Goal: Book appointment/travel/reservation

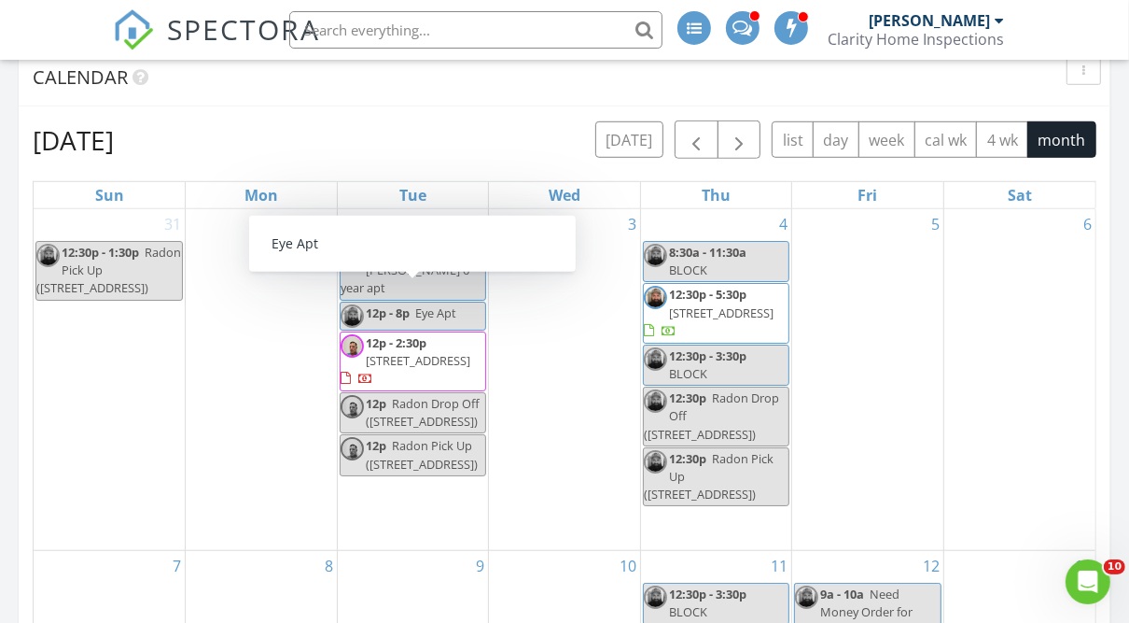
scroll to position [1909, 1153]
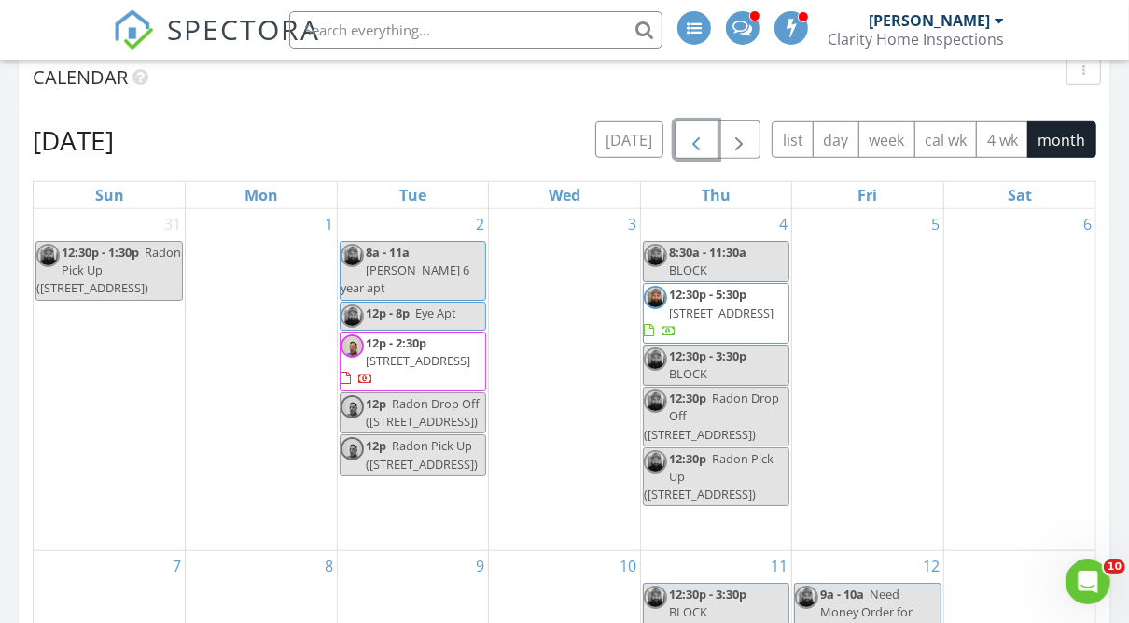
click at [705, 137] on span "button" at bounding box center [696, 141] width 22 height 22
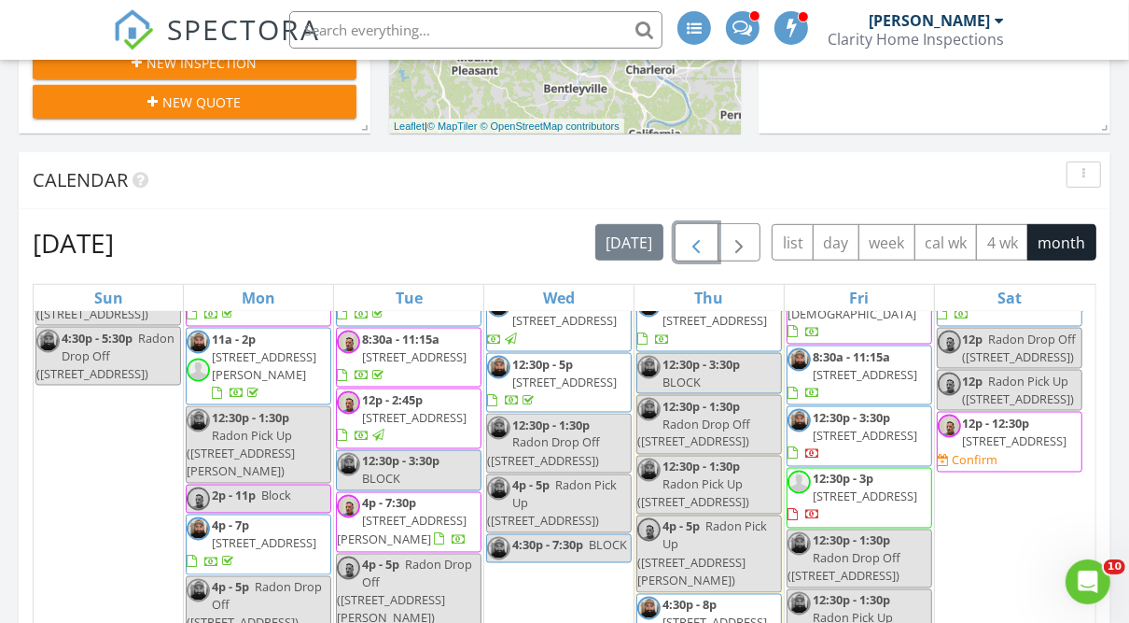
scroll to position [2166, 0]
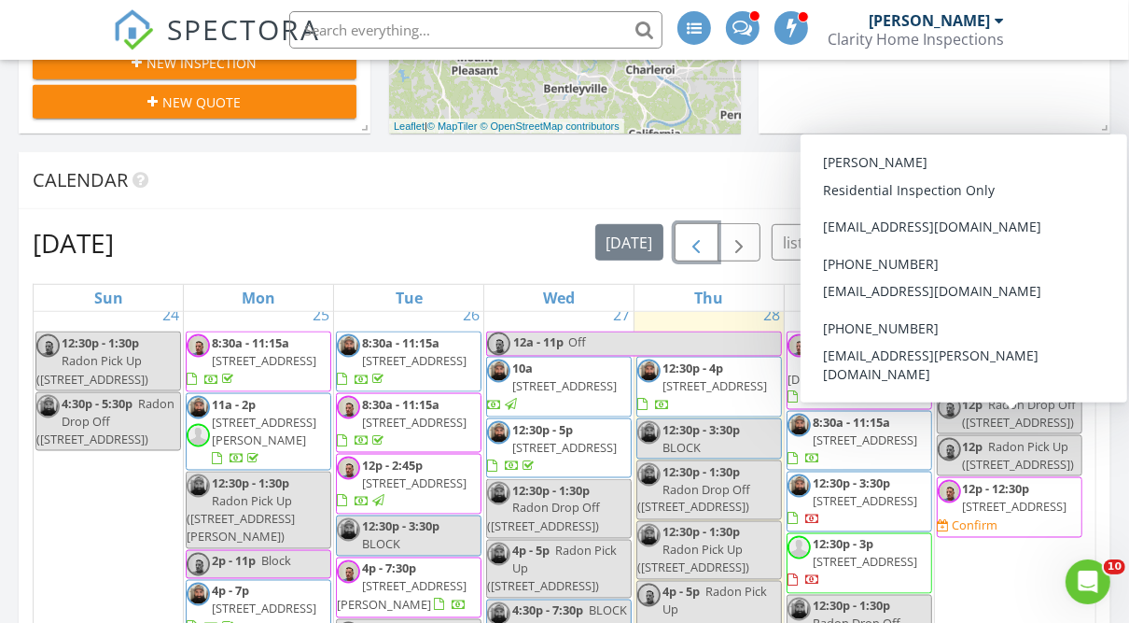
click at [1003, 392] on div "30 8:30a - 11:15a [STREET_ADDRESS] 12p Radon Drop Off ([STREET_ADDRESS]) 12p Ra…" at bounding box center [1009, 599] width 149 height 599
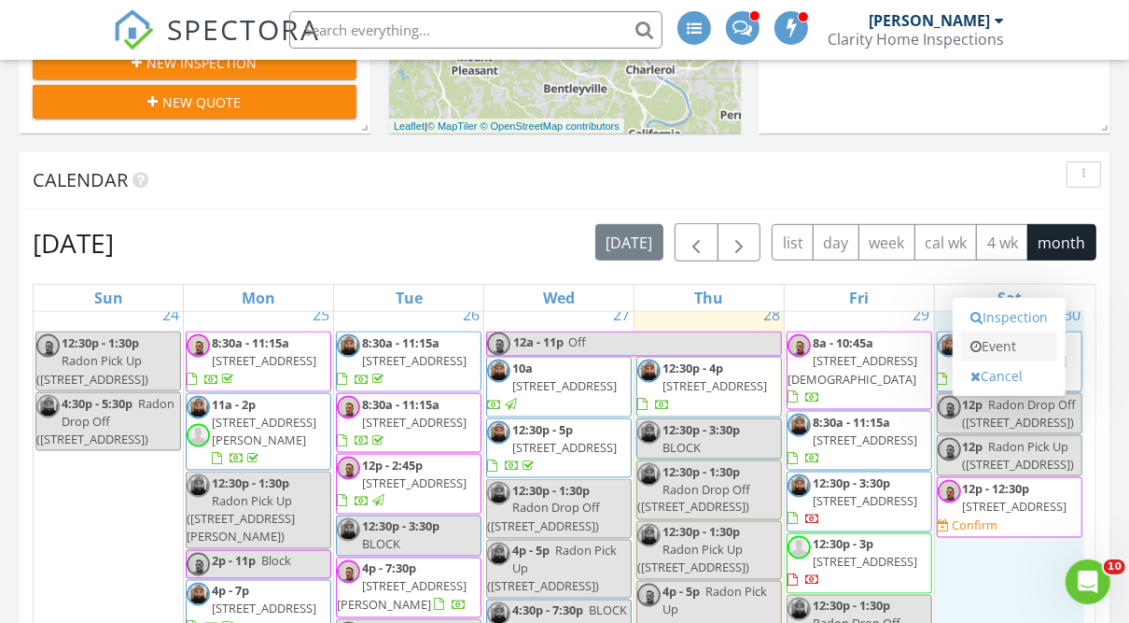
click at [995, 346] on link "Event" at bounding box center [1009, 346] width 96 height 30
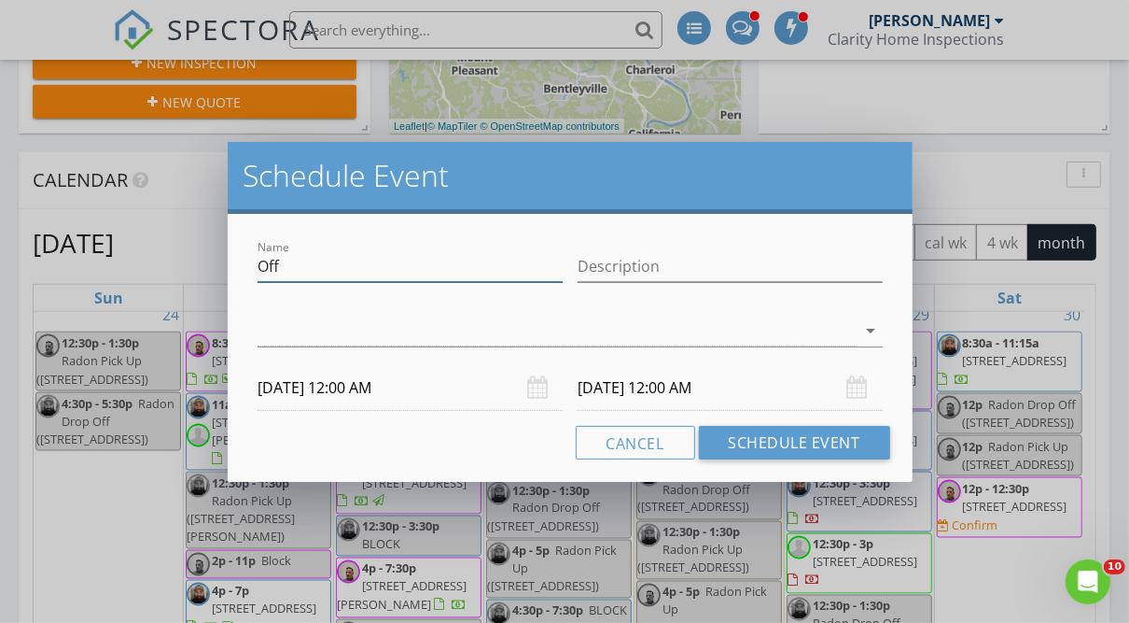
click at [442, 264] on input "Off" at bounding box center [410, 266] width 305 height 31
type input "O"
type input "Block"
click at [425, 319] on div at bounding box center [557, 330] width 598 height 31
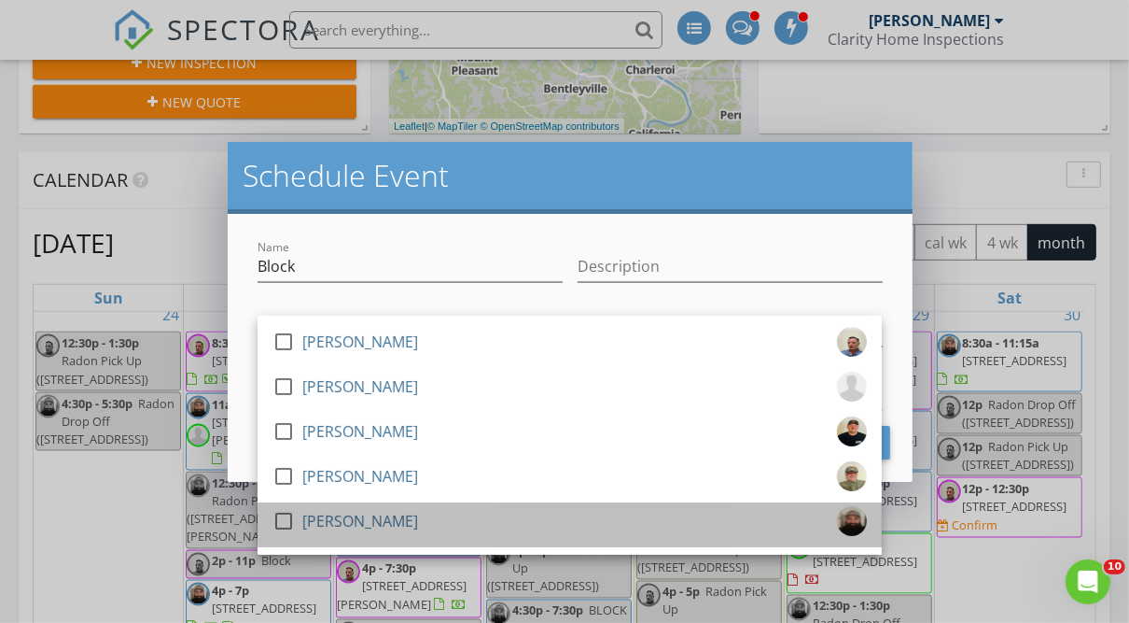
click at [362, 518] on div "[PERSON_NAME]" at bounding box center [360, 521] width 116 height 30
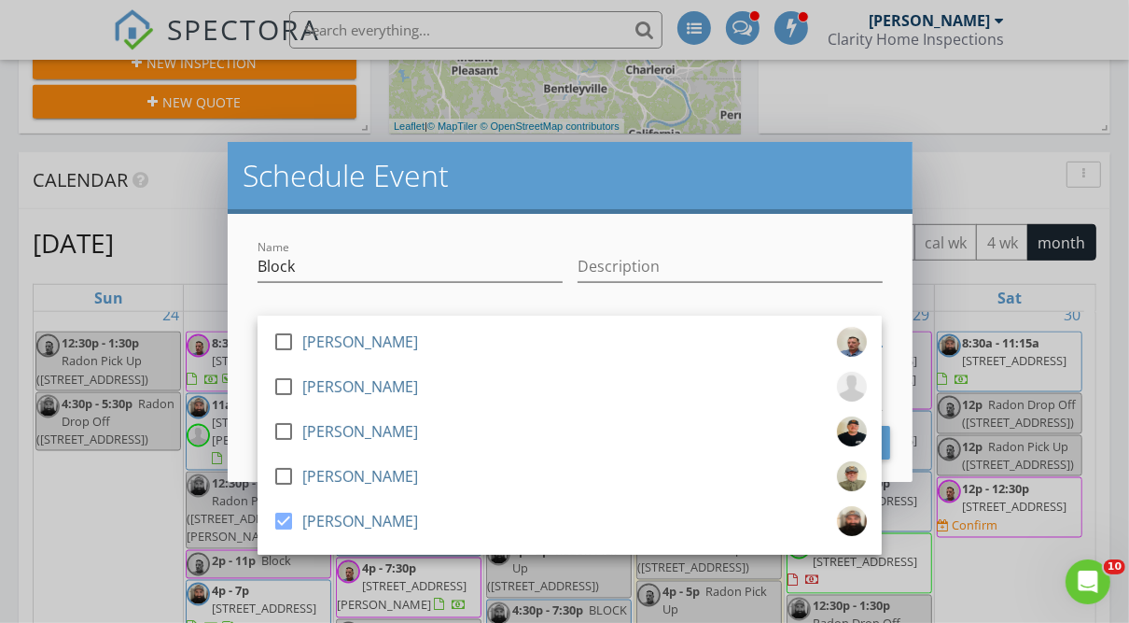
click at [333, 230] on div "Name Block Description check_box_outline_blank [PERSON_NAME] check_box_outline_…" at bounding box center [570, 348] width 684 height 268
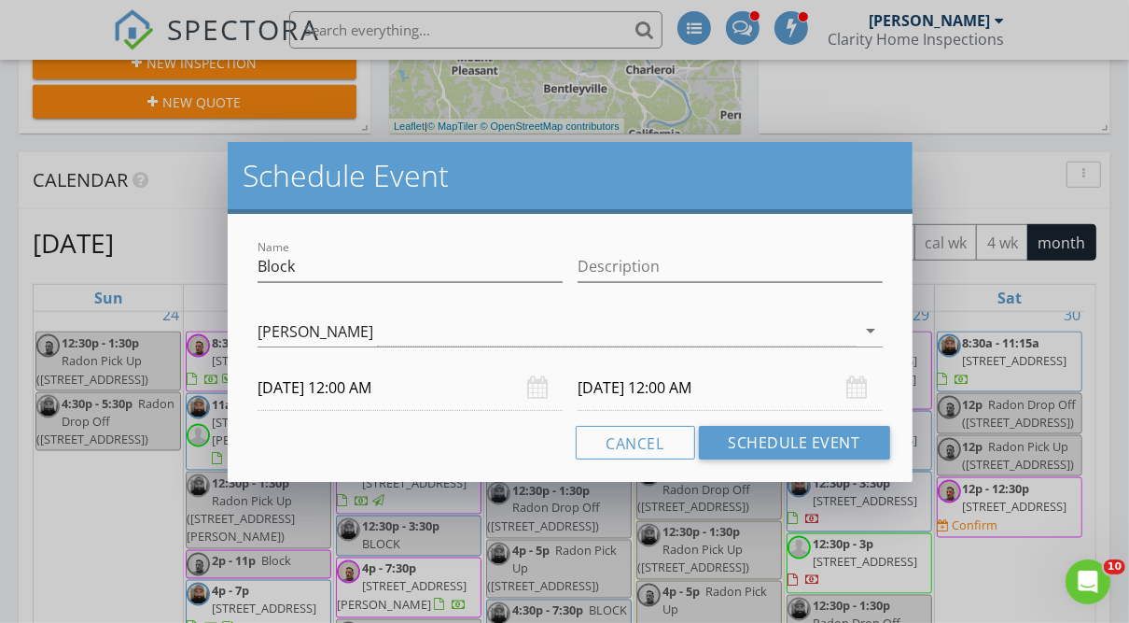
click at [372, 386] on input "[DATE] 12:00 AM" at bounding box center [410, 388] width 305 height 46
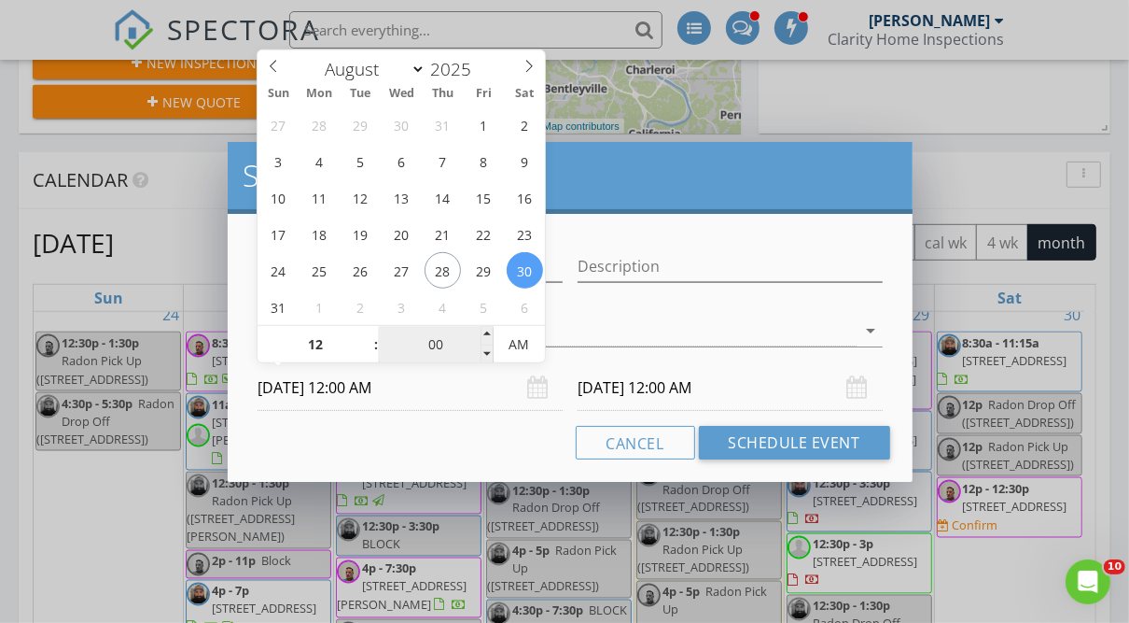
click at [429, 343] on input "00" at bounding box center [436, 345] width 115 height 37
type input "30"
type input "[DATE] 12:30 PM"
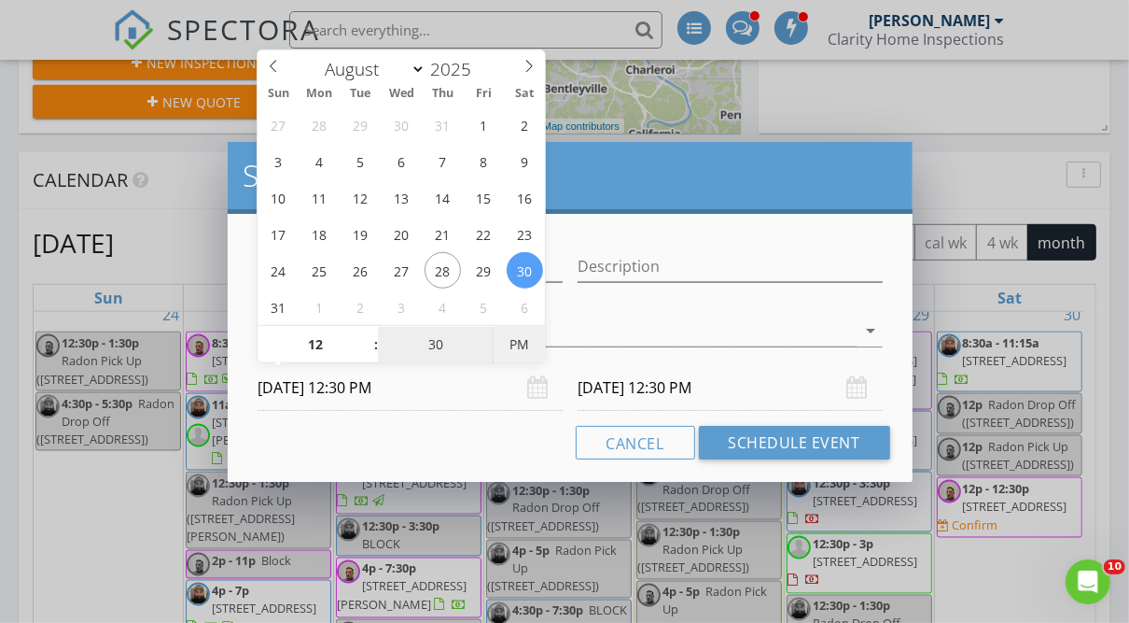
click at [509, 339] on span "PM" at bounding box center [519, 344] width 51 height 37
type input "30"
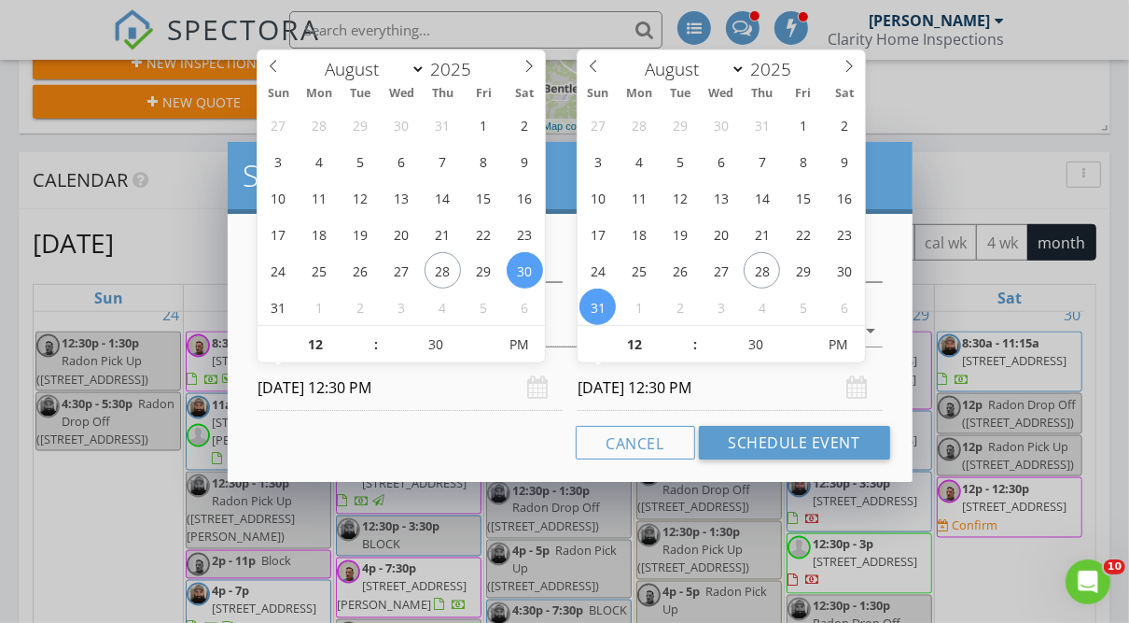
click at [770, 397] on input "[DATE] 12:30 PM" at bounding box center [730, 388] width 305 height 46
type input "[DATE] 12:30 PM"
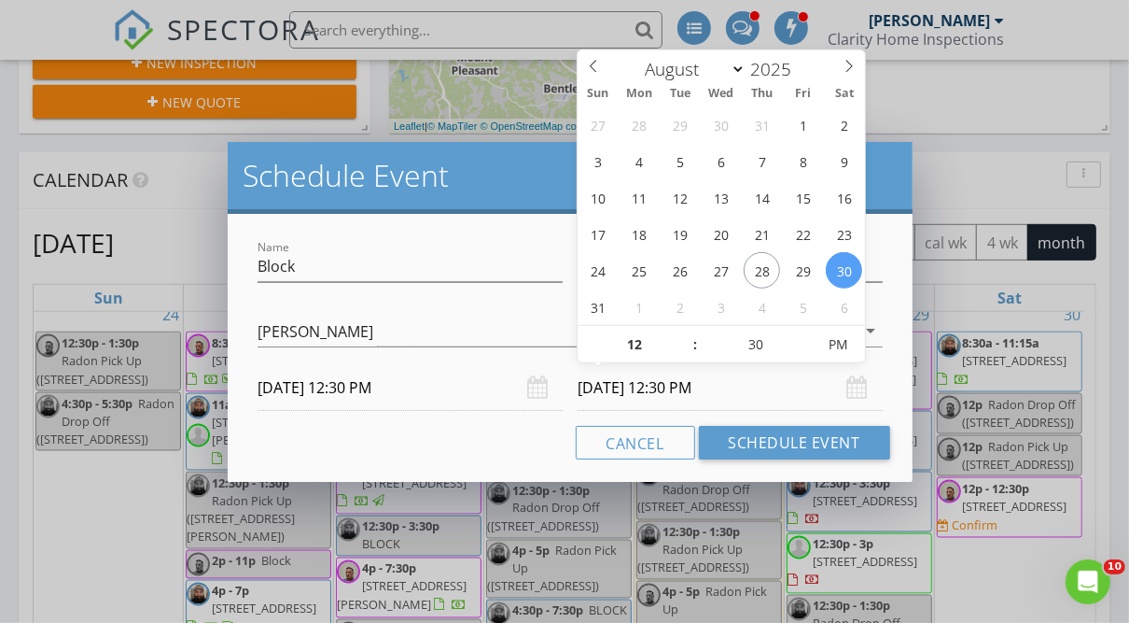
click at [754, 388] on input "[DATE] 12:30 PM" at bounding box center [730, 388] width 305 height 46
click at [691, 388] on input "[DATE] 12:30 PM" at bounding box center [730, 388] width 305 height 46
click at [756, 345] on input "30" at bounding box center [755, 345] width 115 height 37
click at [647, 343] on input "12" at bounding box center [635, 345] width 115 height 37
type input "3"
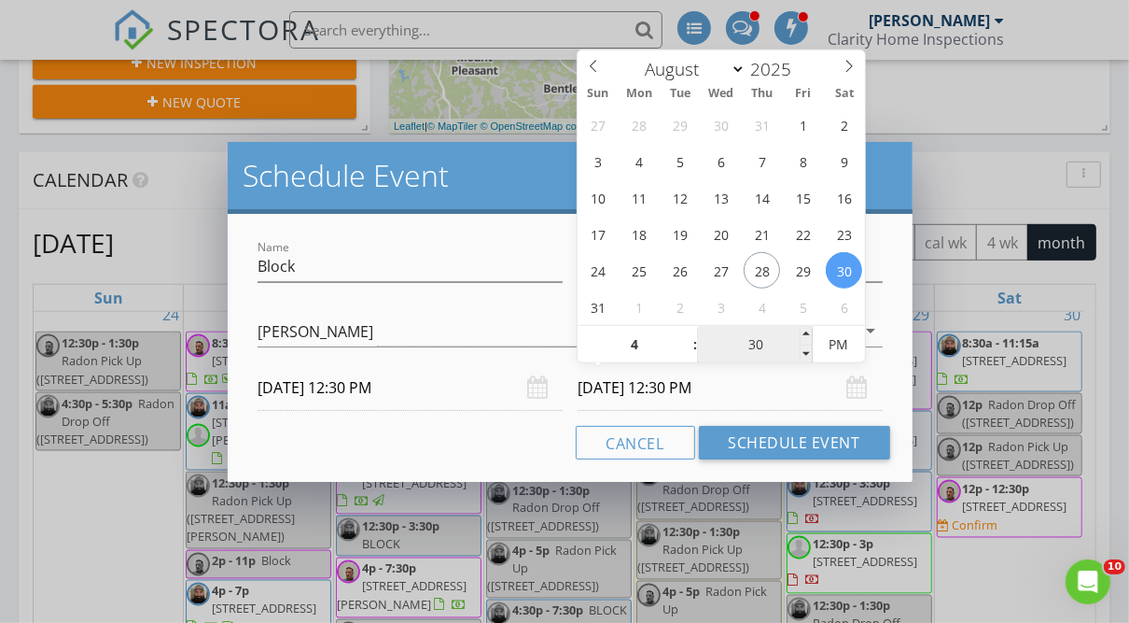
type input "04"
type input "[DATE] 4:30 PM"
click at [754, 347] on input "30" at bounding box center [755, 345] width 115 height 37
type input "00"
type input "[DATE] 4:00 PM"
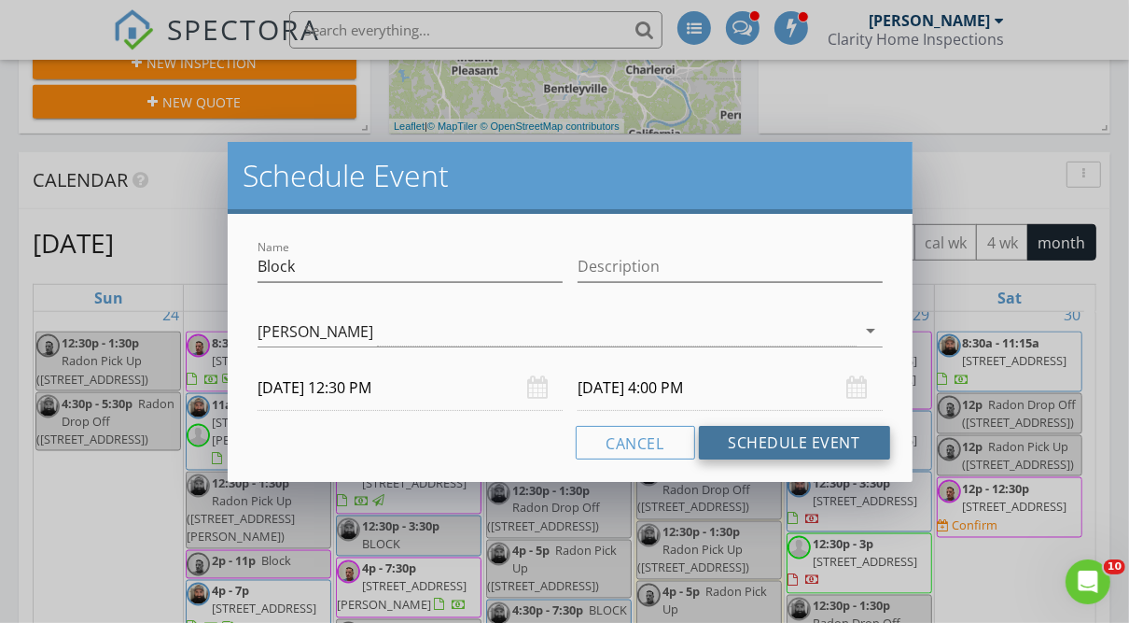
click at [758, 434] on button "Schedule Event" at bounding box center [794, 443] width 191 height 34
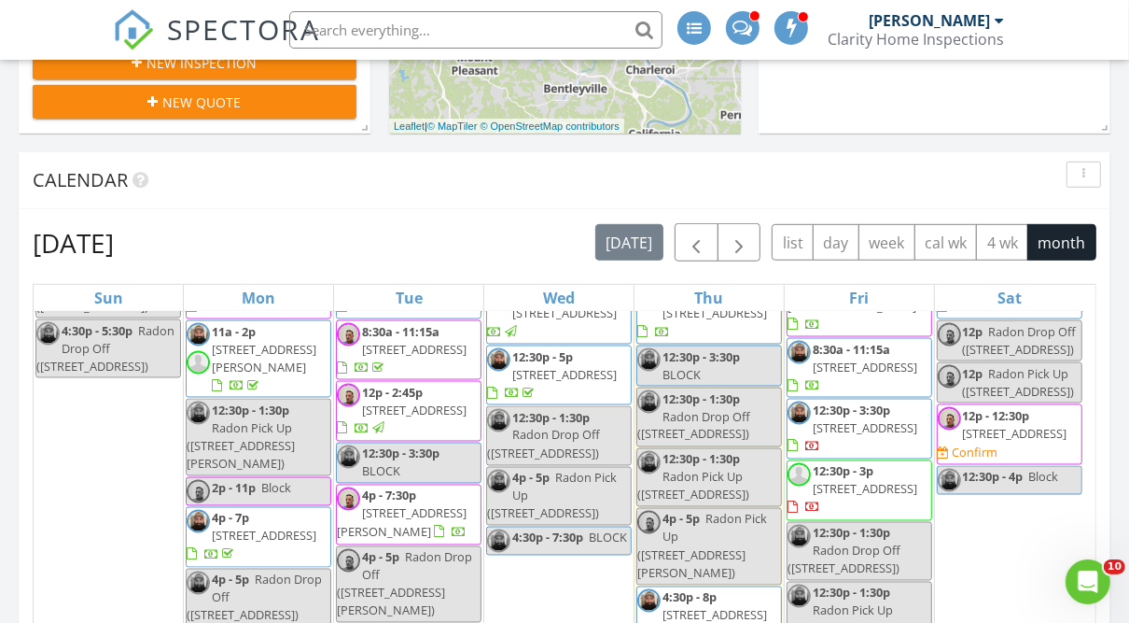
scroll to position [2238, 0]
click at [988, 321] on div "30 8:30a - 11:15a [STREET_ADDRESS] 12p Radon Drop Off ([STREET_ADDRESS]) 12p Ra…" at bounding box center [1009, 527] width 149 height 599
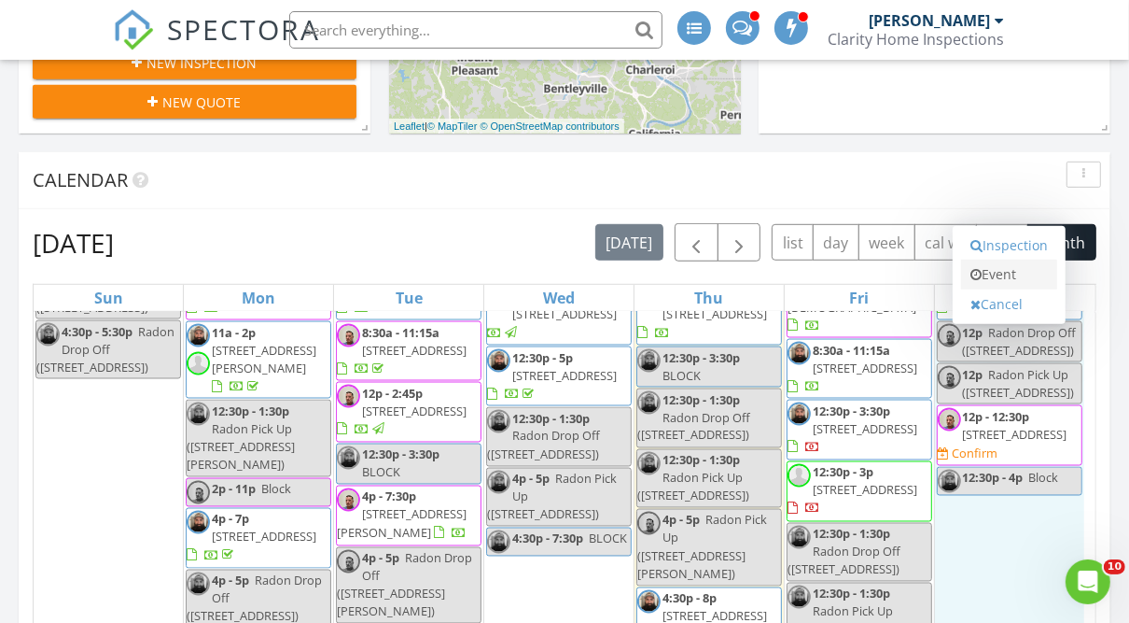
click at [994, 261] on link "Event" at bounding box center [1009, 274] width 96 height 30
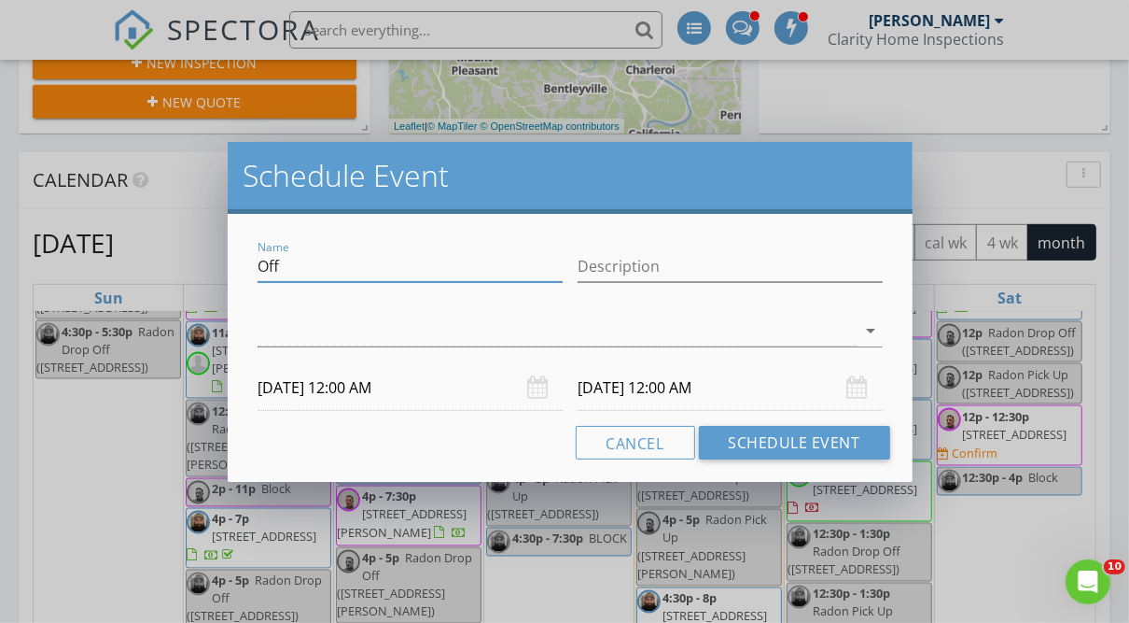
click at [408, 271] on input "Off" at bounding box center [410, 266] width 305 height 31
type input "O"
type input "Block"
click at [386, 306] on div "check_box_outline_blank [PERSON_NAME] check_box_outline_blank [PERSON_NAME] che…" at bounding box center [570, 334] width 624 height 61
click at [351, 343] on div at bounding box center [557, 330] width 598 height 31
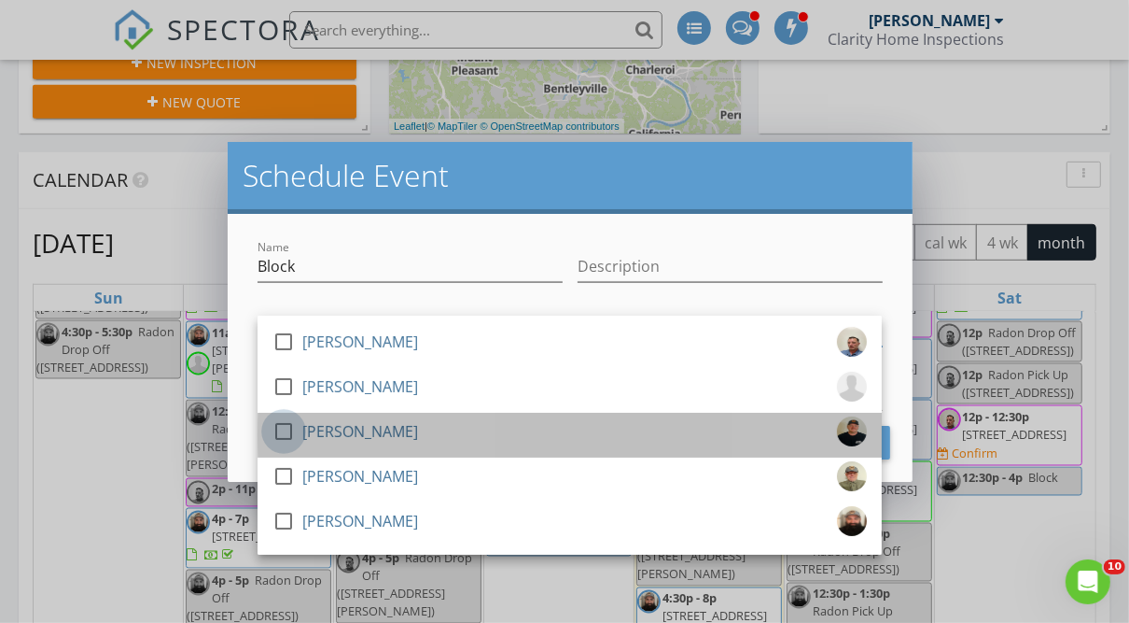
click at [285, 432] on div at bounding box center [284, 431] width 32 height 32
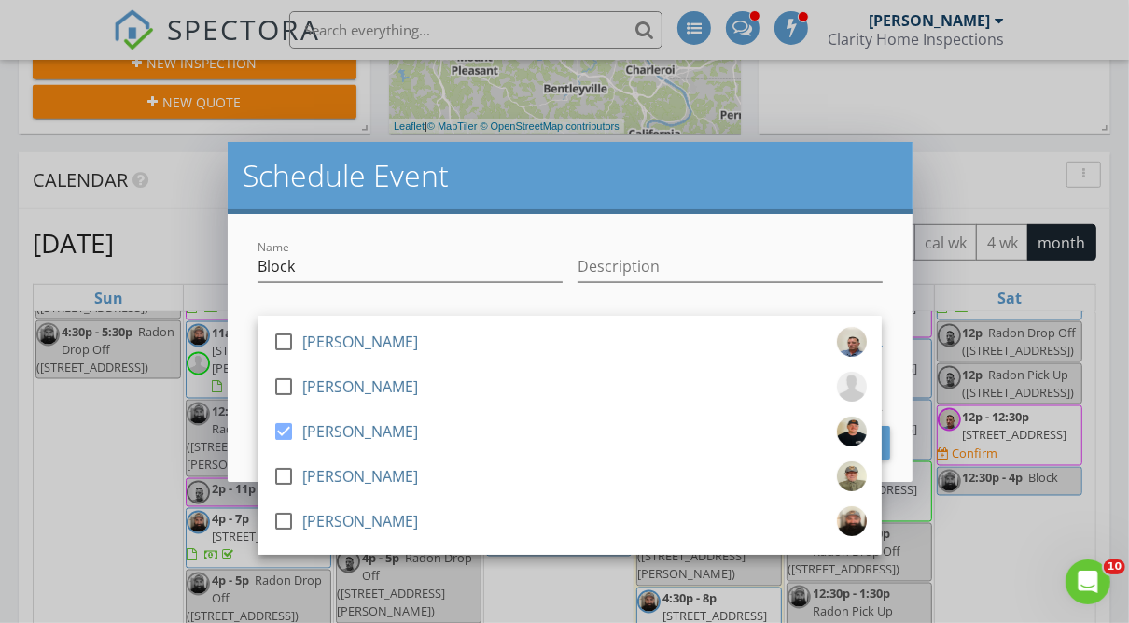
click at [393, 218] on div "Name Block Description check_box_outline_blank [PERSON_NAME] check_box_outline_…" at bounding box center [570, 348] width 684 height 268
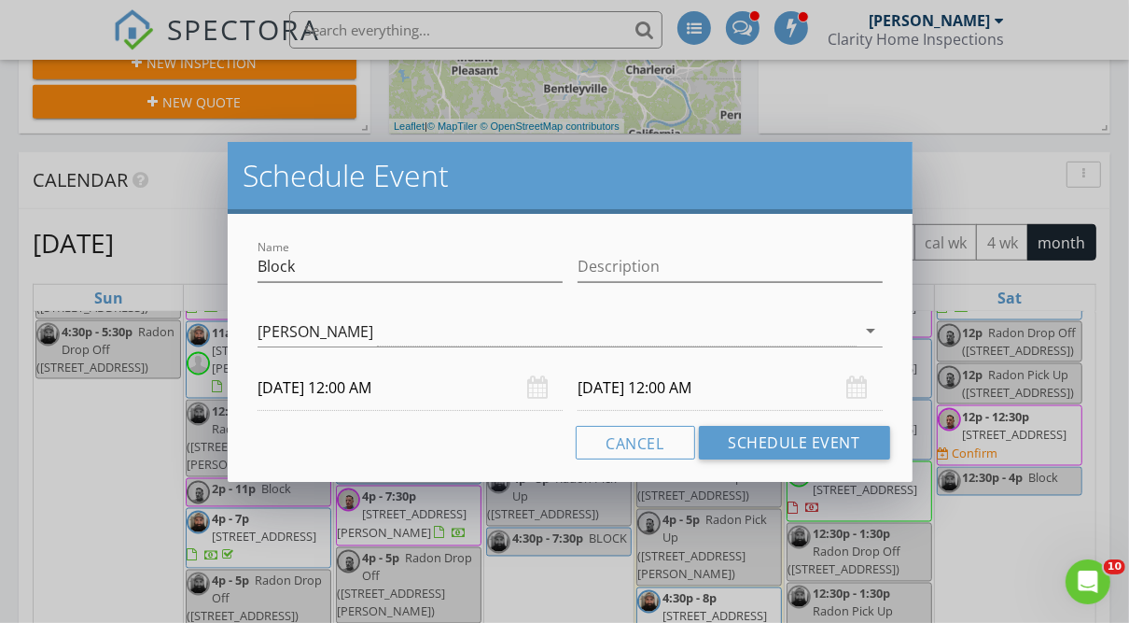
click at [394, 386] on input "[DATE] 12:00 AM" at bounding box center [410, 388] width 305 height 46
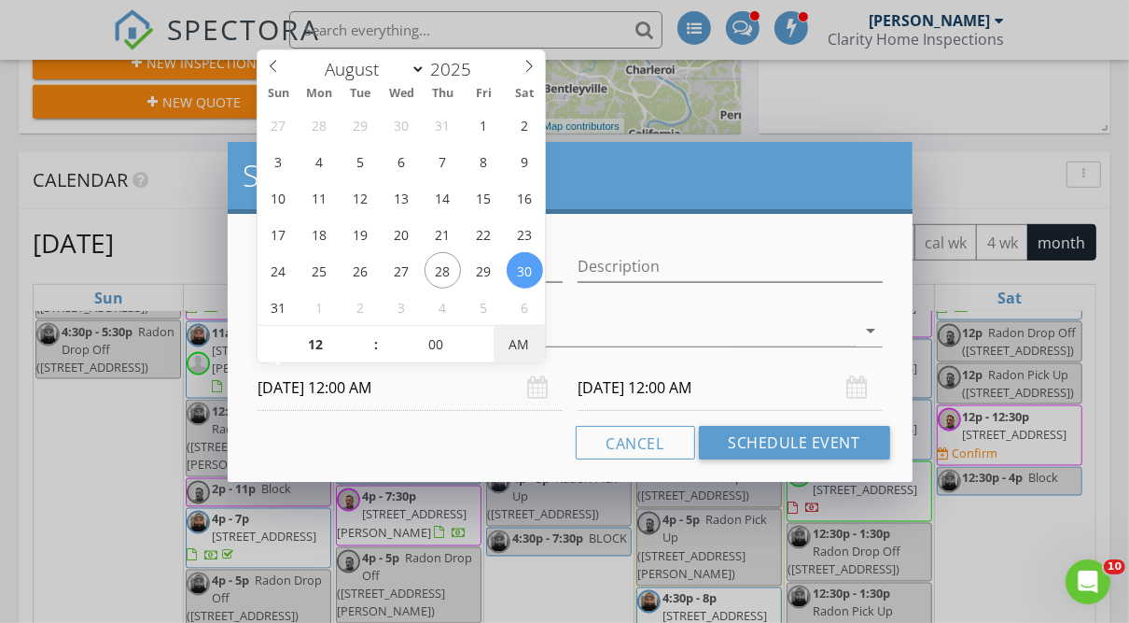
type input "[DATE] 12:00 PM"
click at [515, 347] on span "AM" at bounding box center [519, 344] width 51 height 37
click at [676, 385] on input "[DATE] 12:00 PM" at bounding box center [730, 388] width 305 height 46
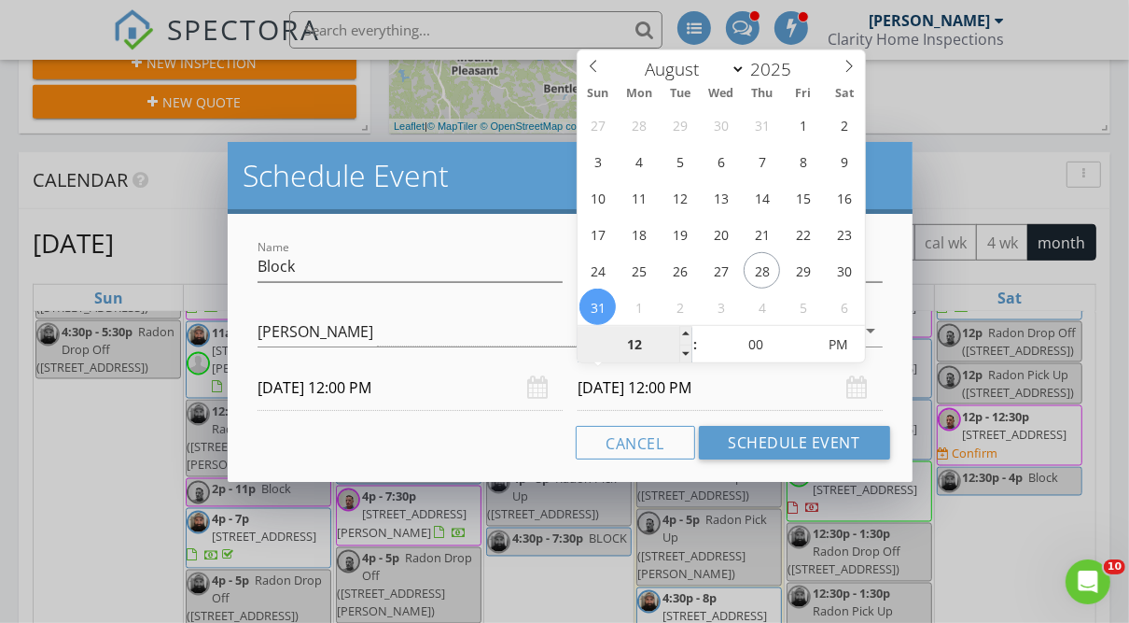
click at [630, 351] on input "12" at bounding box center [635, 345] width 115 height 37
type input "04"
type input "[DATE] 4:00 PM"
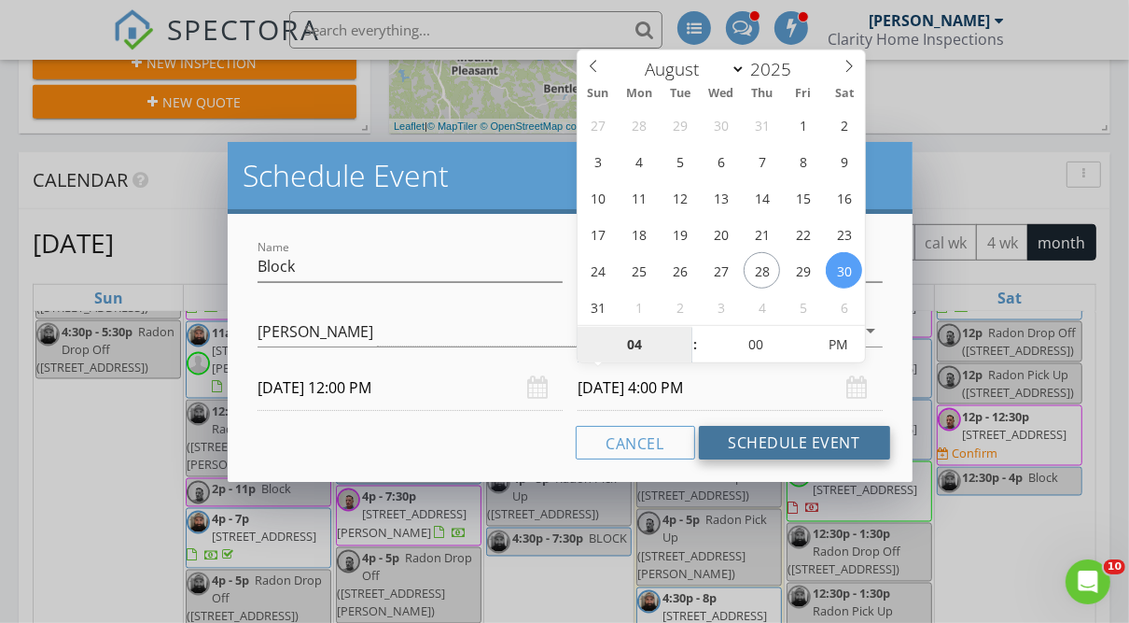
type input "04"
click at [785, 441] on button "Schedule Event" at bounding box center [794, 443] width 191 height 34
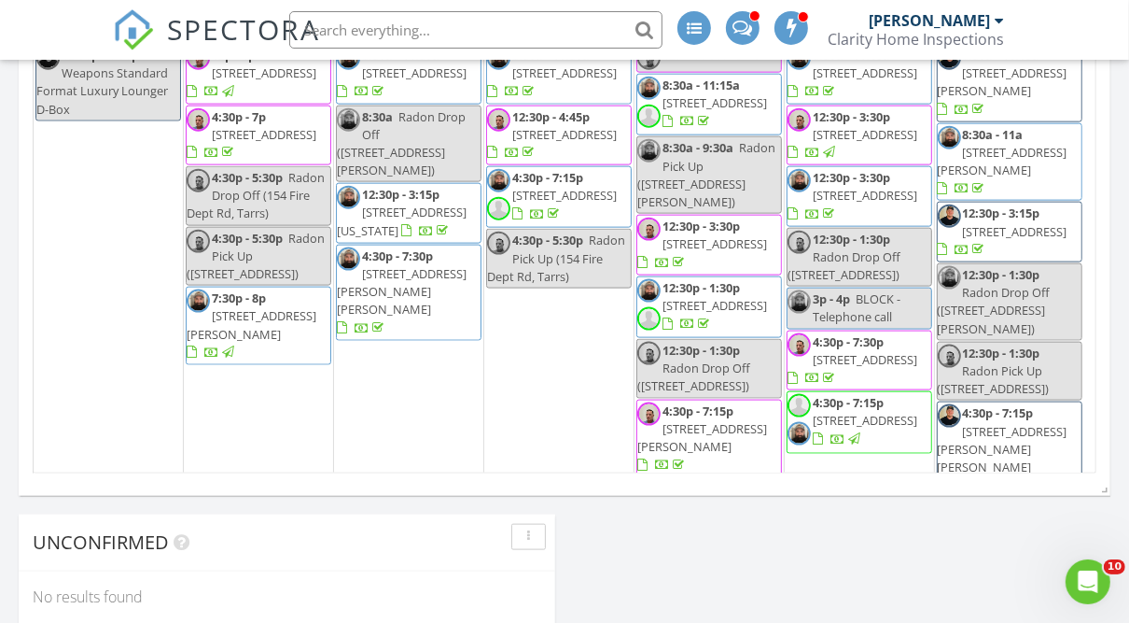
scroll to position [1275, 0]
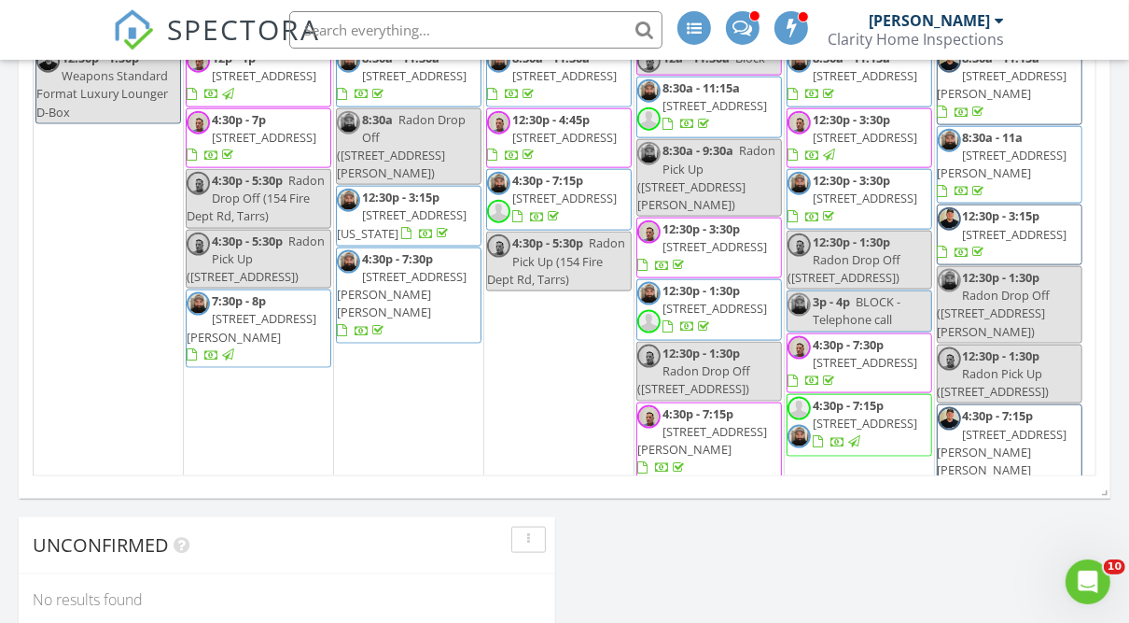
drag, startPoint x: 1116, startPoint y: 367, endPoint x: 1119, endPoint y: 345, distance: 21.6
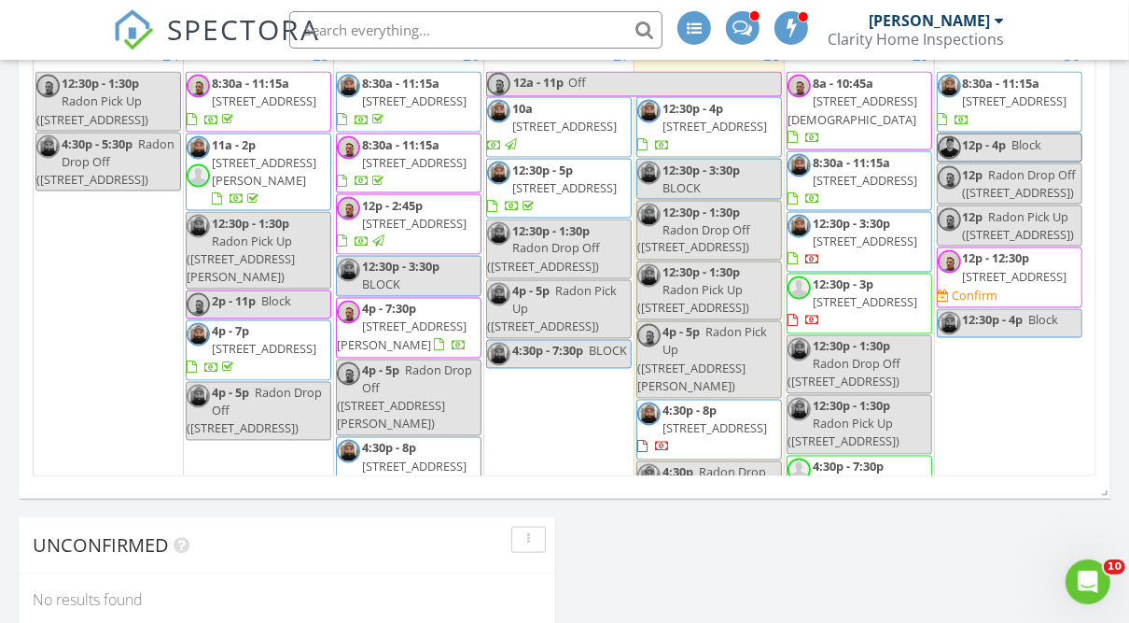
scroll to position [1897, 0]
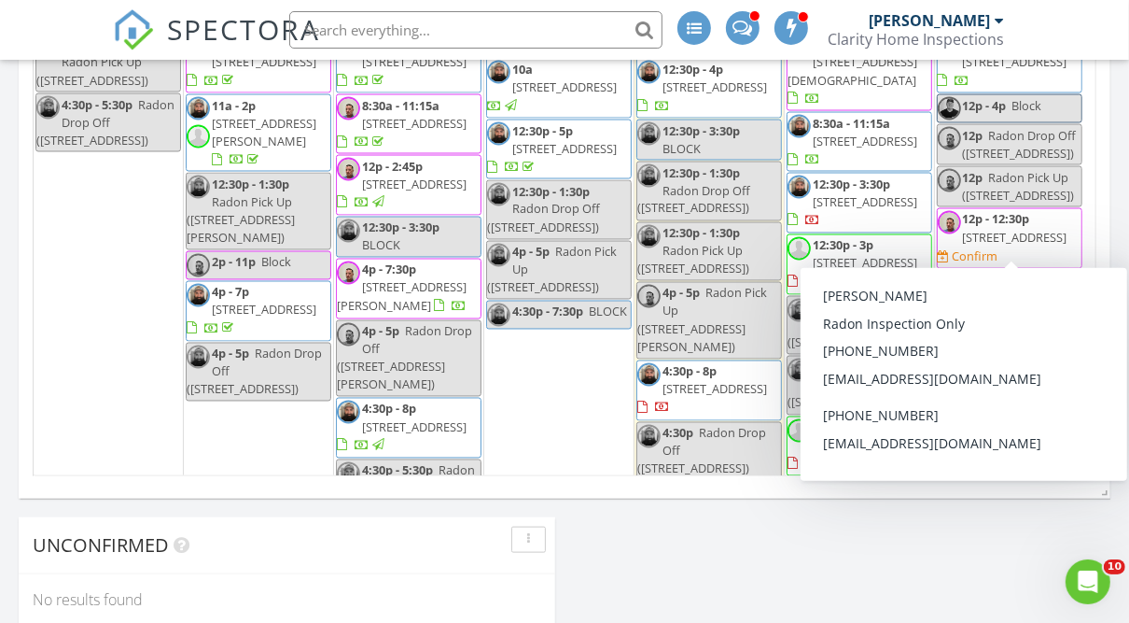
click at [999, 114] on span "12p - 4p" at bounding box center [985, 105] width 44 height 17
select select "7"
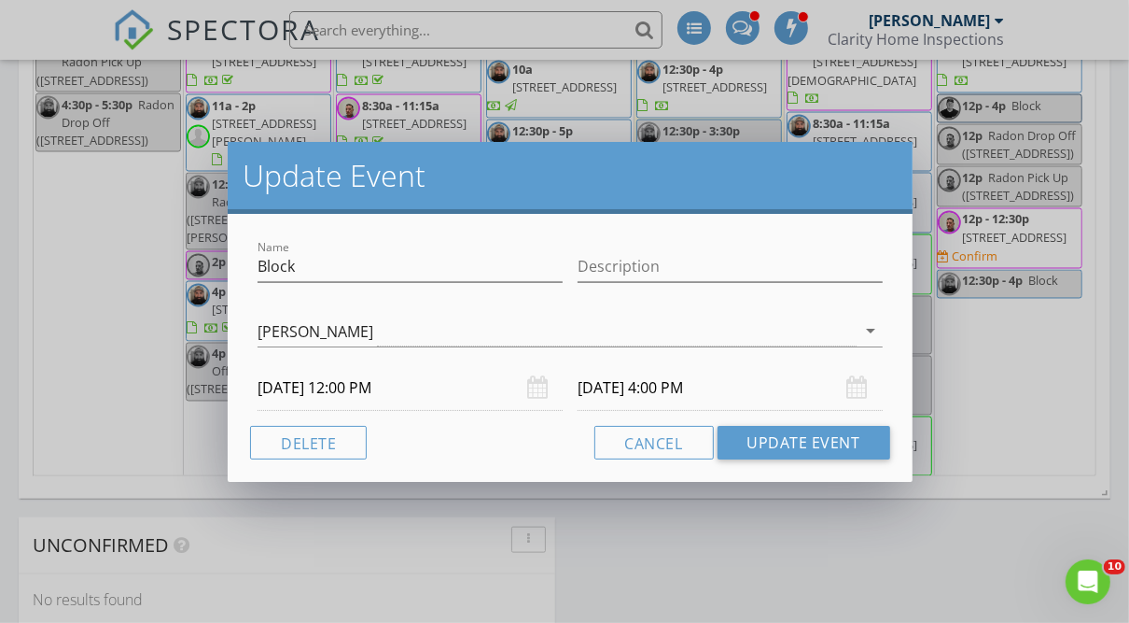
click at [378, 388] on input "[DATE] 12:00 PM" at bounding box center [410, 388] width 305 height 46
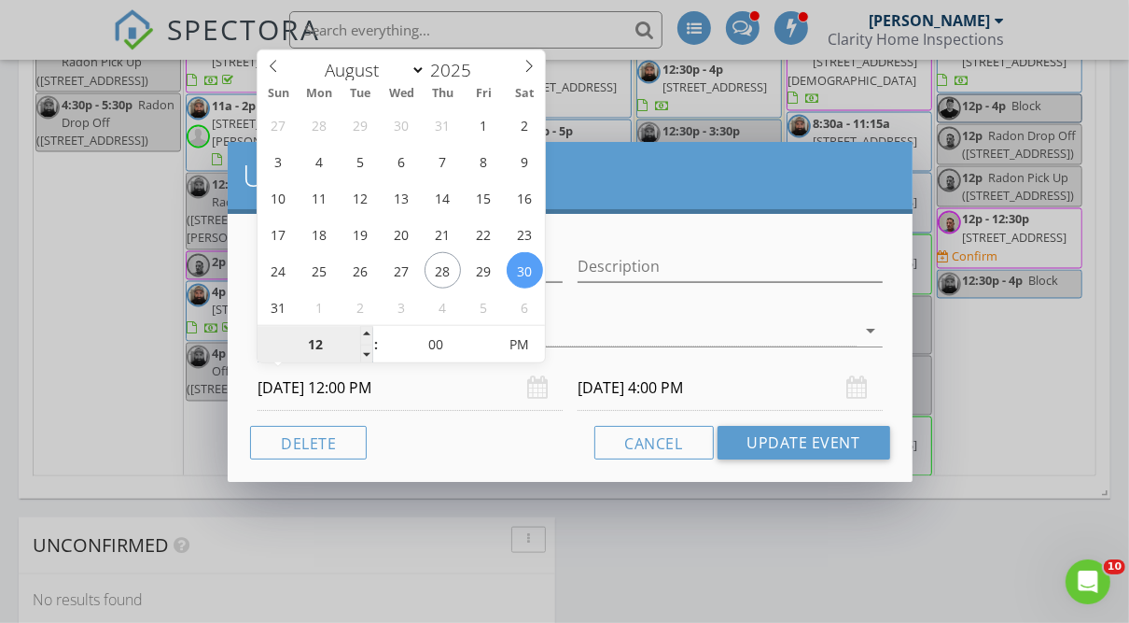
click at [316, 344] on input "12" at bounding box center [315, 345] width 115 height 37
type input "08"
type input "[DATE] 8:00 AM"
type input "[DATE] 12:00 PM"
click at [518, 338] on span "AM" at bounding box center [519, 344] width 51 height 37
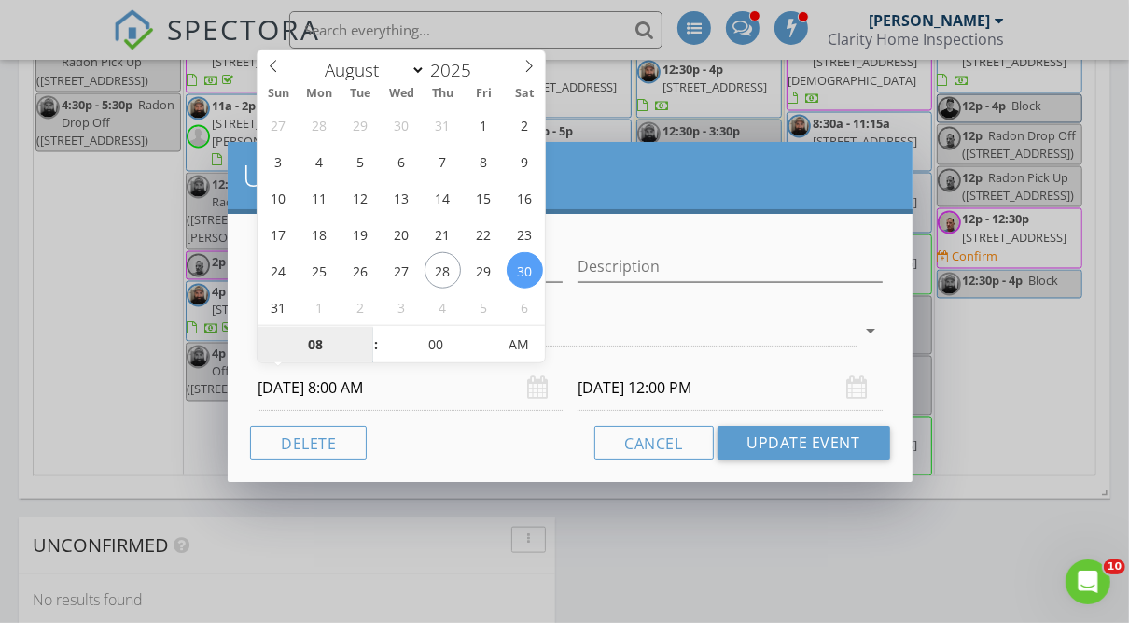
type input "08"
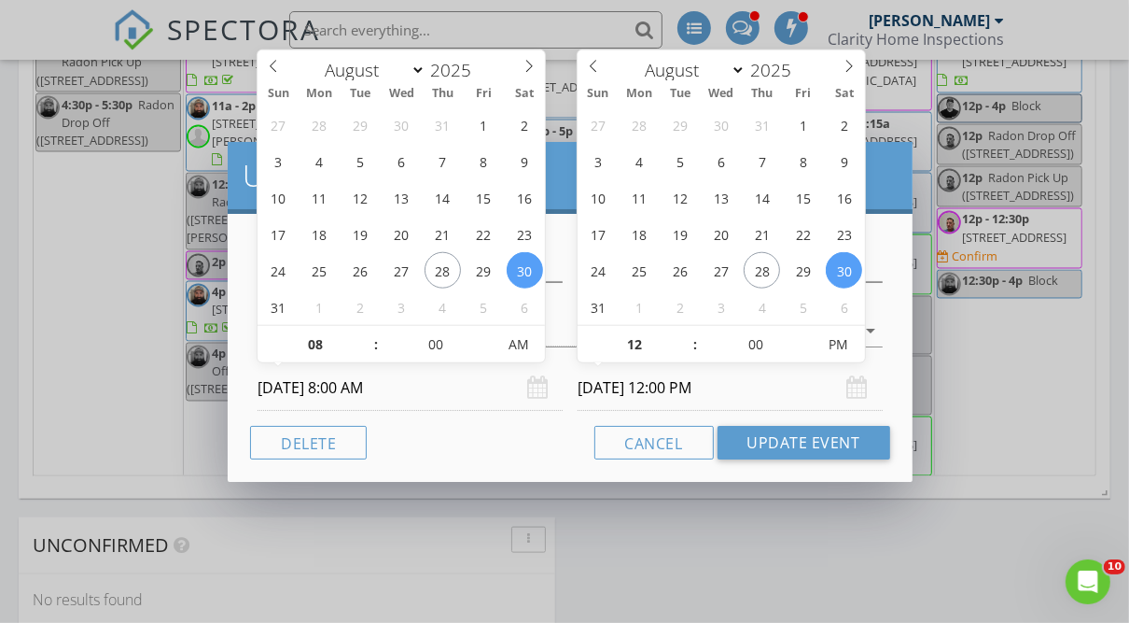
click at [721, 390] on input "[DATE] 12:00 PM" at bounding box center [730, 388] width 305 height 46
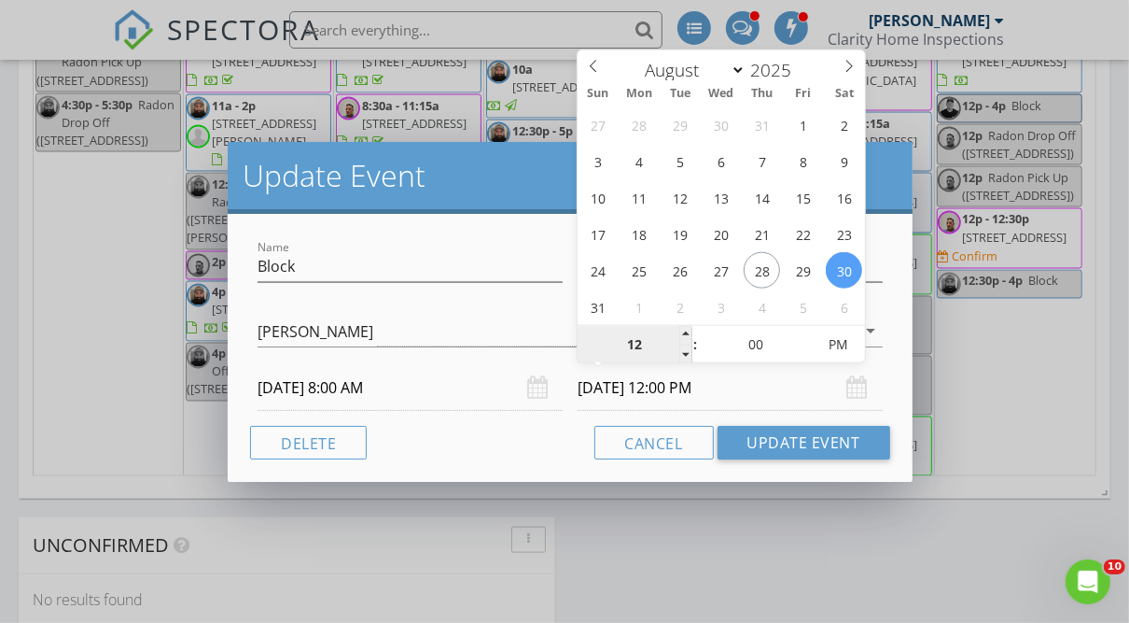
click at [643, 348] on input "12" at bounding box center [635, 345] width 115 height 37
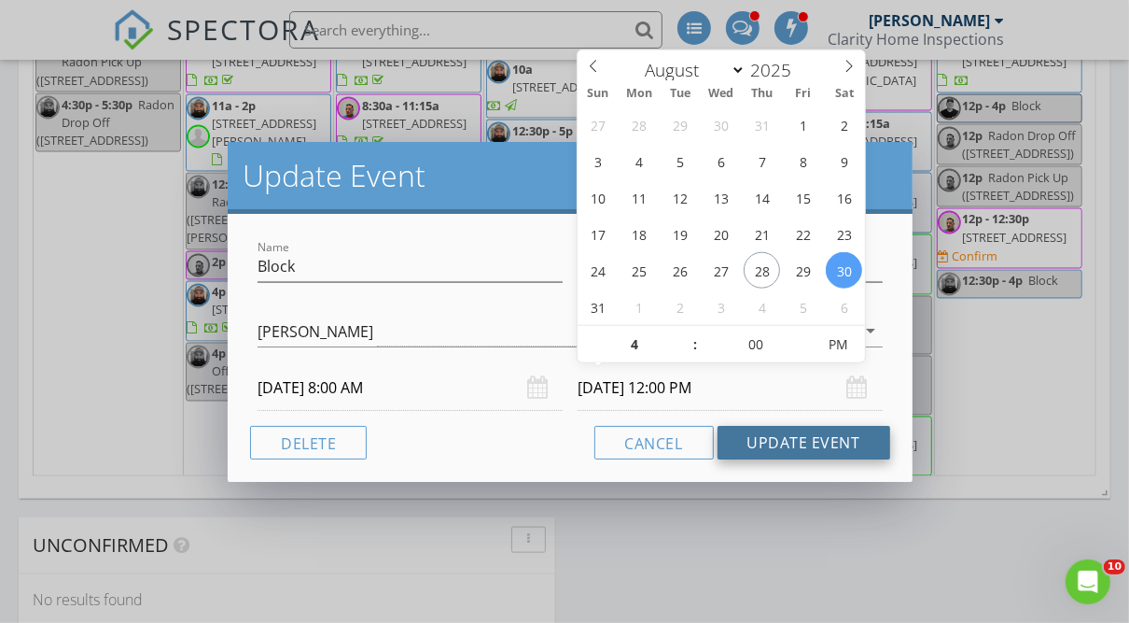
type input "04"
type input "[DATE] 4:00 PM"
click at [798, 438] on button "Update Event" at bounding box center [804, 443] width 173 height 34
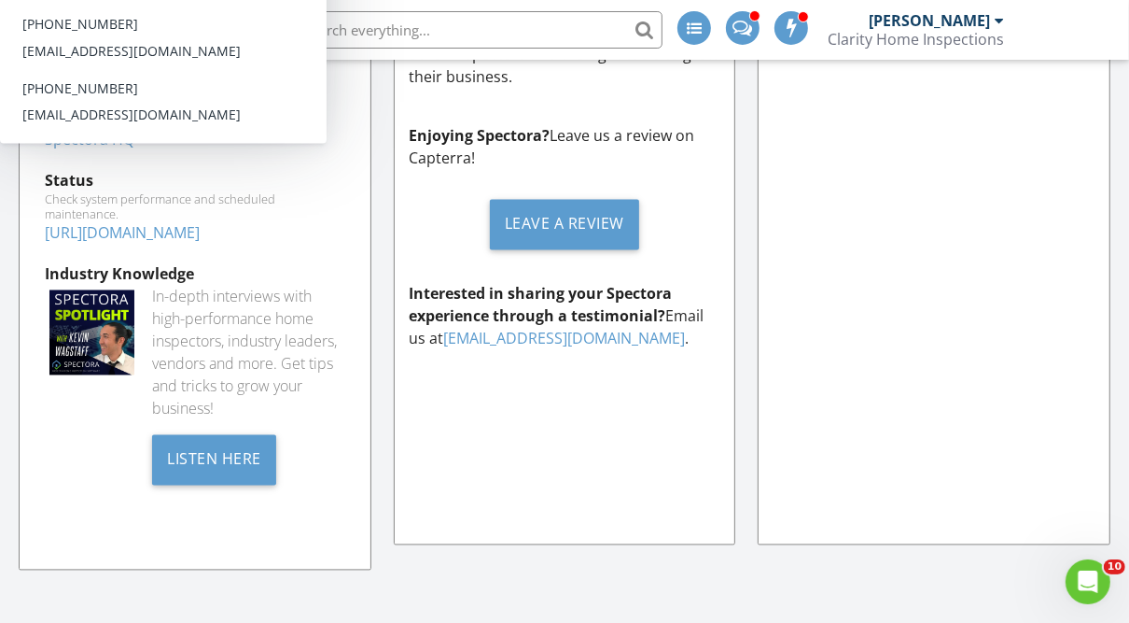
scroll to position [2032, 0]
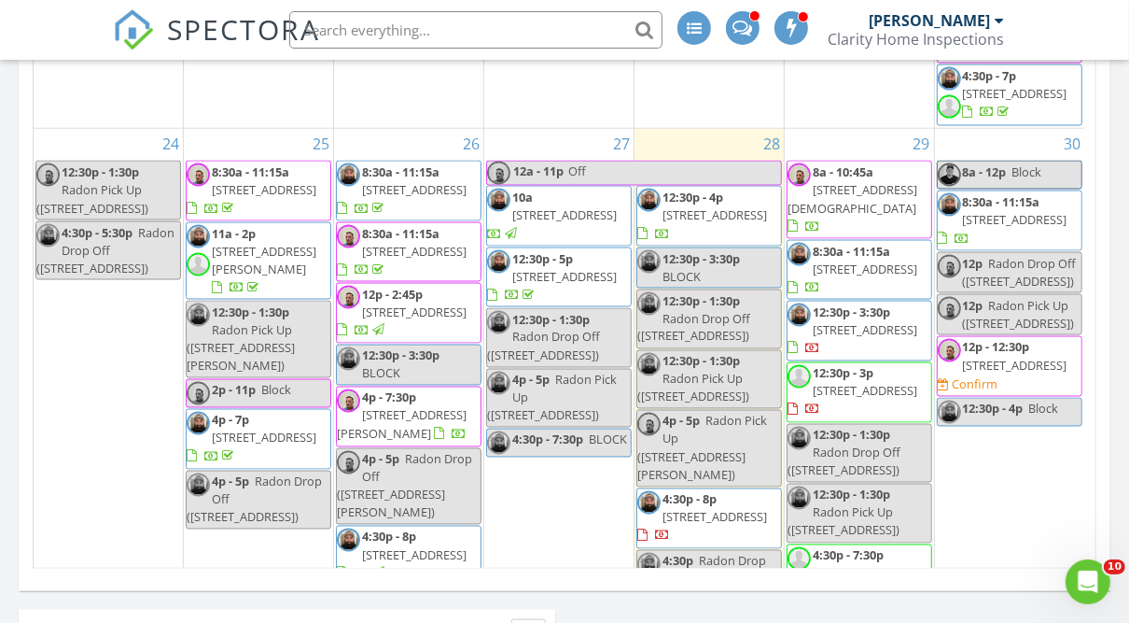
scroll to position [1862, 0]
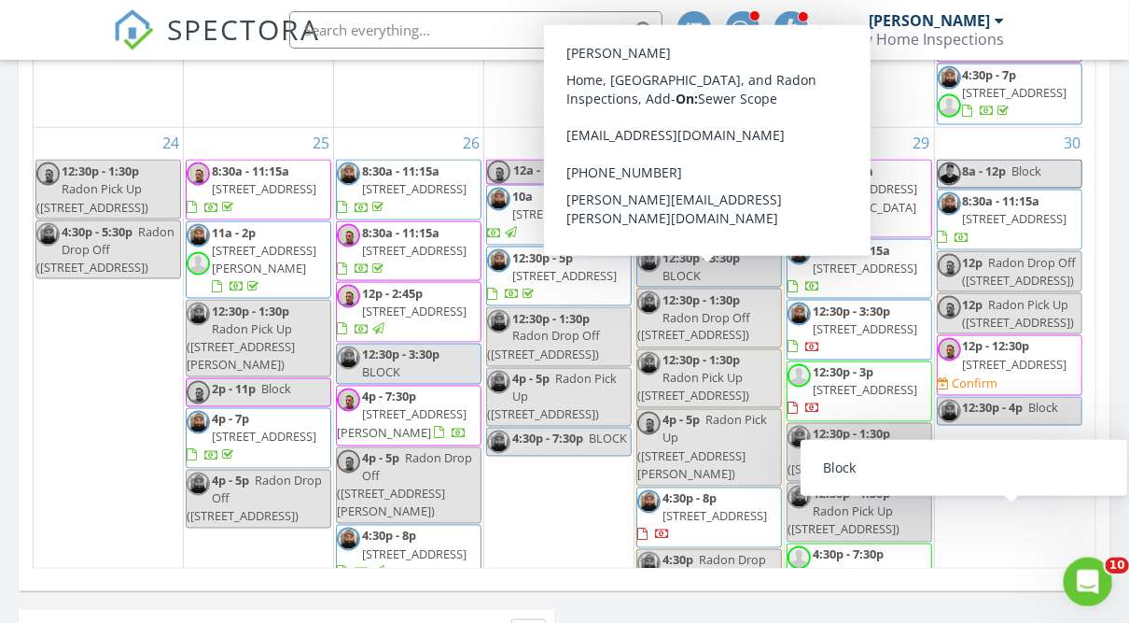
click at [1077, 569] on icon "Open Intercom Messenger" at bounding box center [1086, 579] width 31 height 31
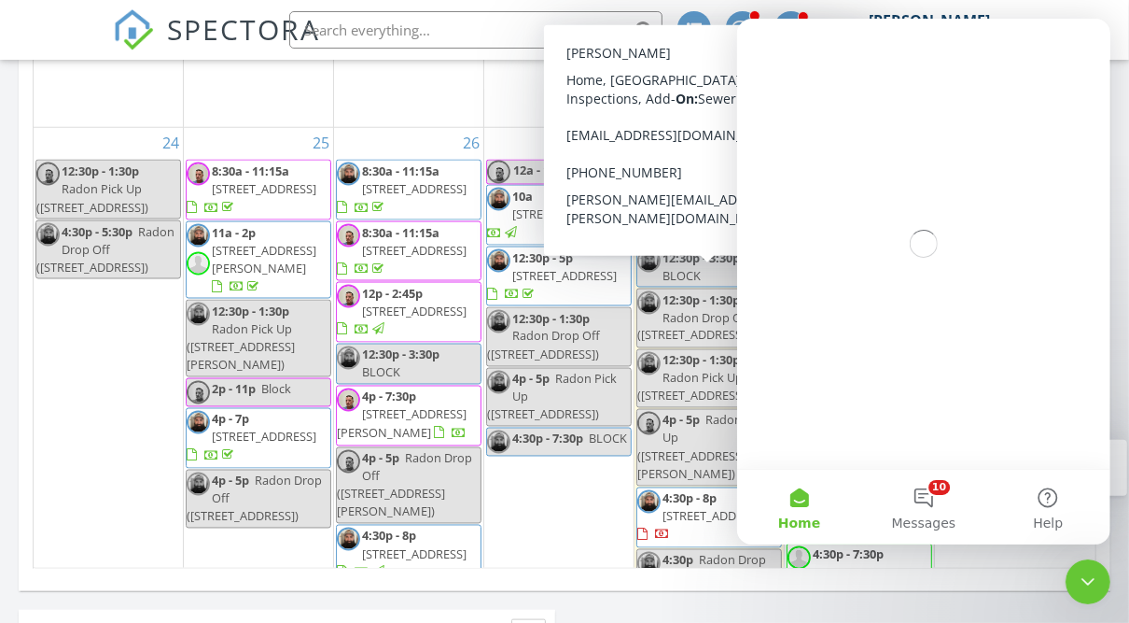
scroll to position [0, 0]
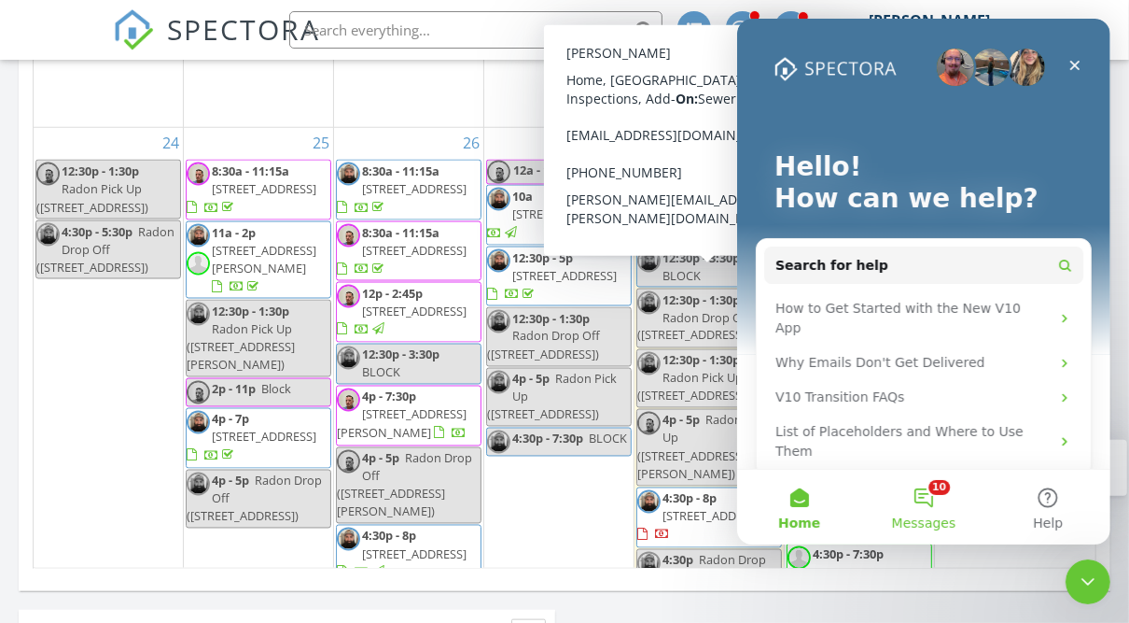
click at [927, 497] on button "10 Messages" at bounding box center [923, 506] width 124 height 75
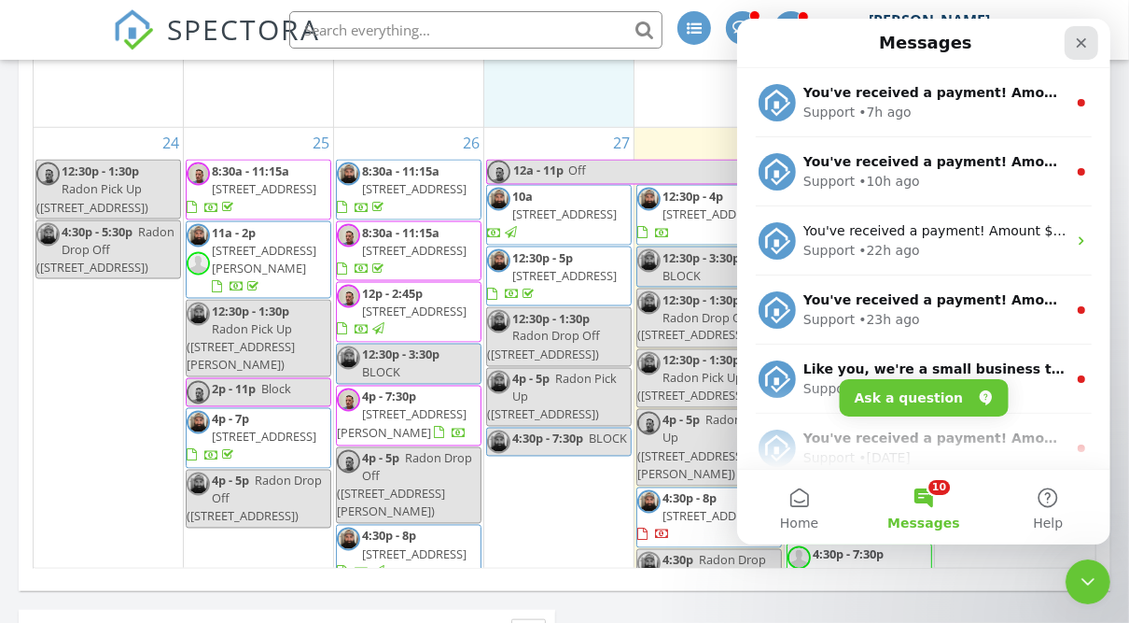
click at [1078, 50] on div "Close" at bounding box center [1081, 43] width 34 height 34
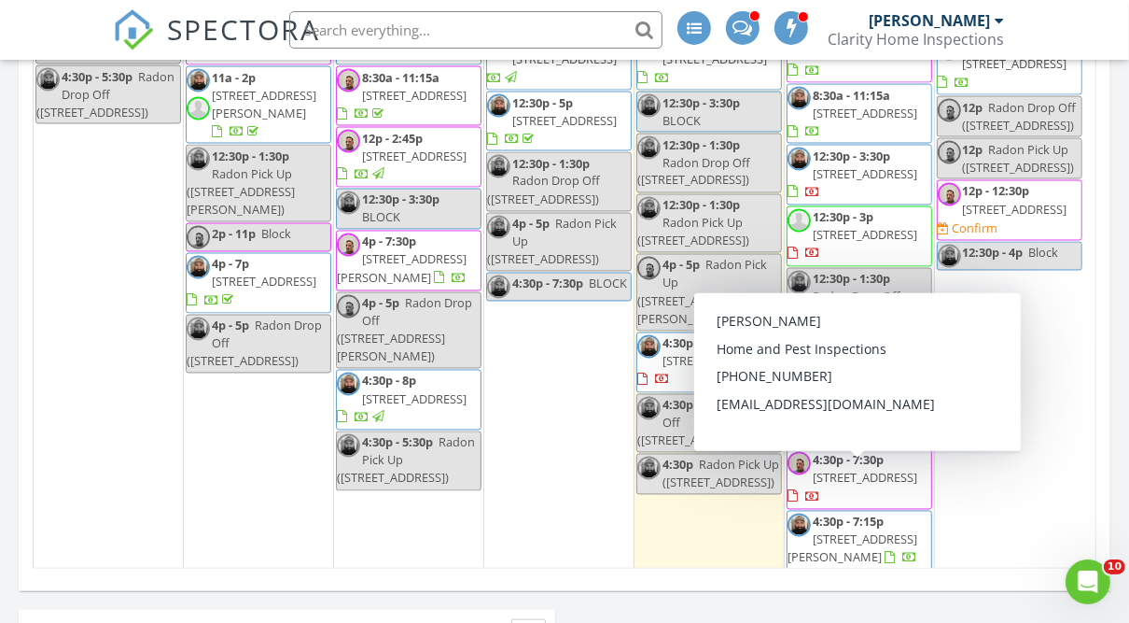
scroll to position [2016, 0]
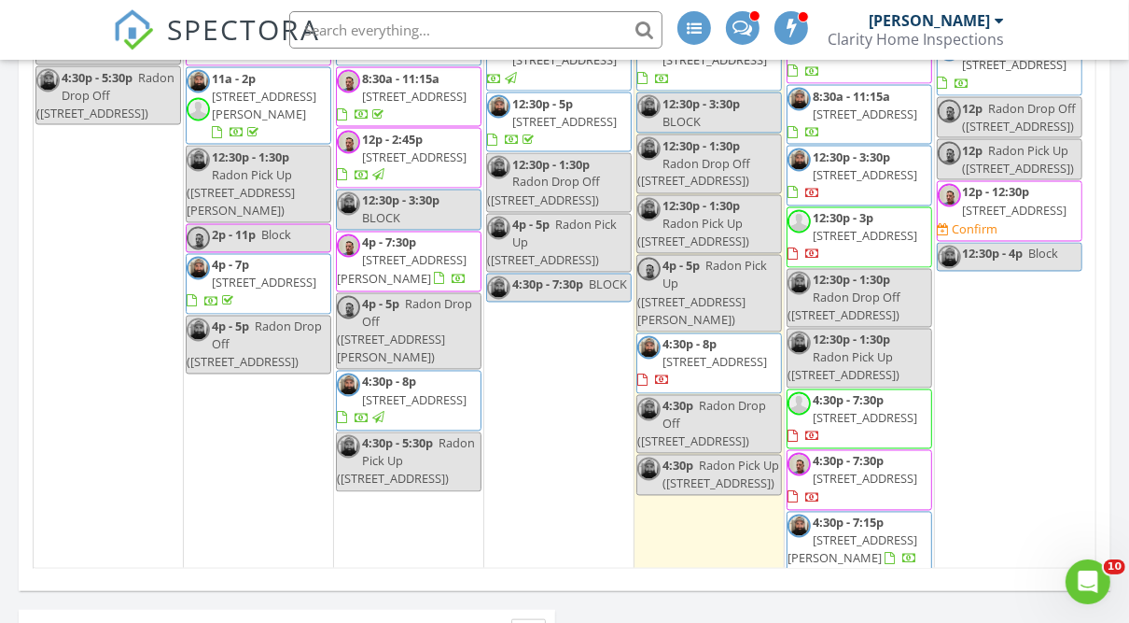
drag, startPoint x: 982, startPoint y: 112, endPoint x: 988, endPoint y: 102, distance: 11.7
click at [988, 25] on span "8a - 12p" at bounding box center [985, 16] width 44 height 17
select select "7"
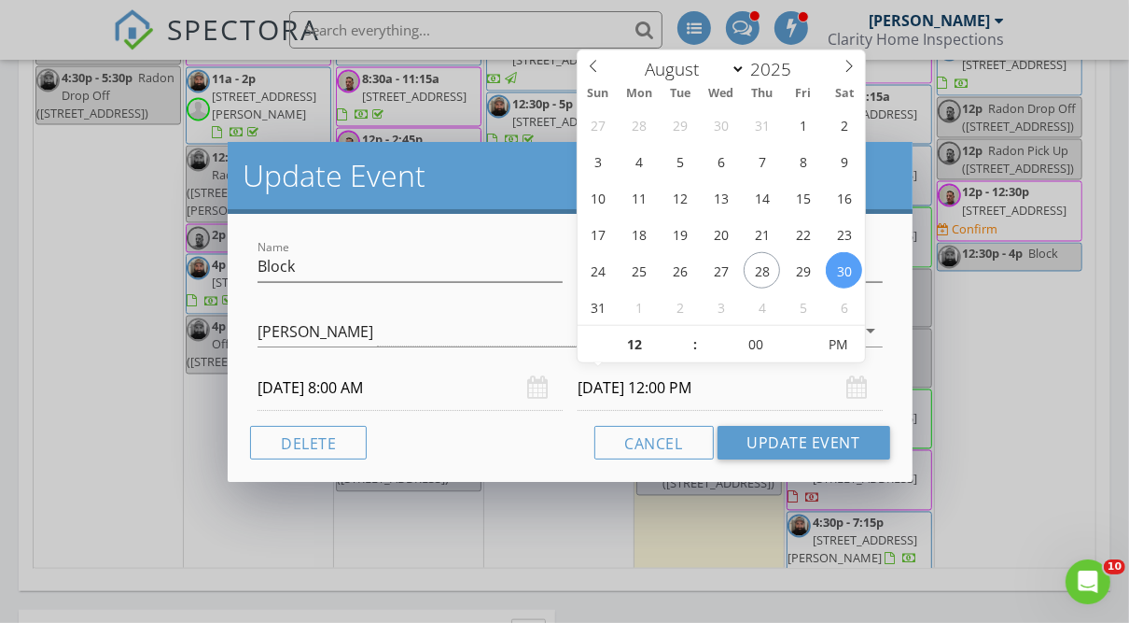
click at [699, 373] on input "[DATE] 12:00 PM" at bounding box center [730, 388] width 305 height 46
click at [661, 339] on input "12" at bounding box center [635, 345] width 115 height 37
type input "04"
type input "[DATE] 4:00 PM"
click at [783, 446] on button "Update Event" at bounding box center [804, 443] width 173 height 34
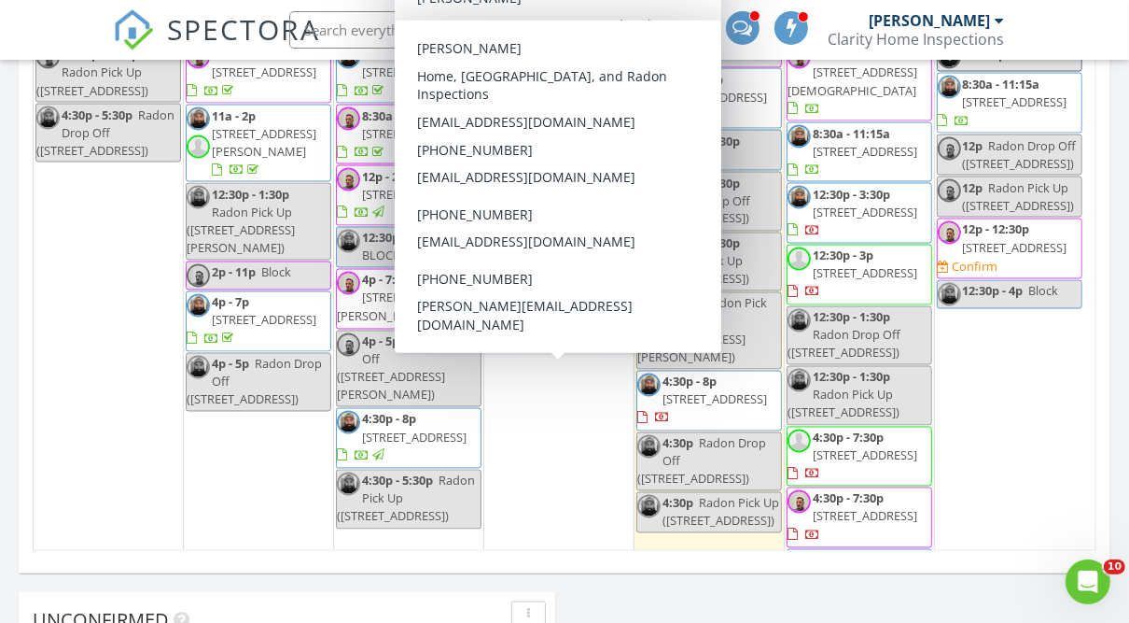
scroll to position [1957, 0]
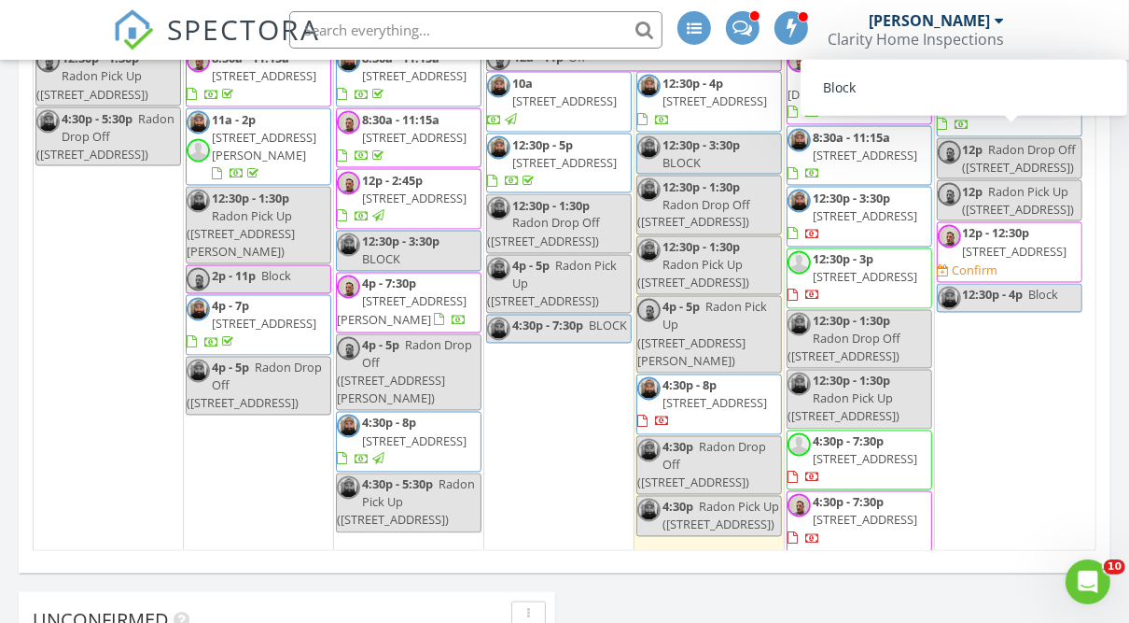
click at [986, 66] on span "8a - 12p" at bounding box center [985, 57] width 44 height 17
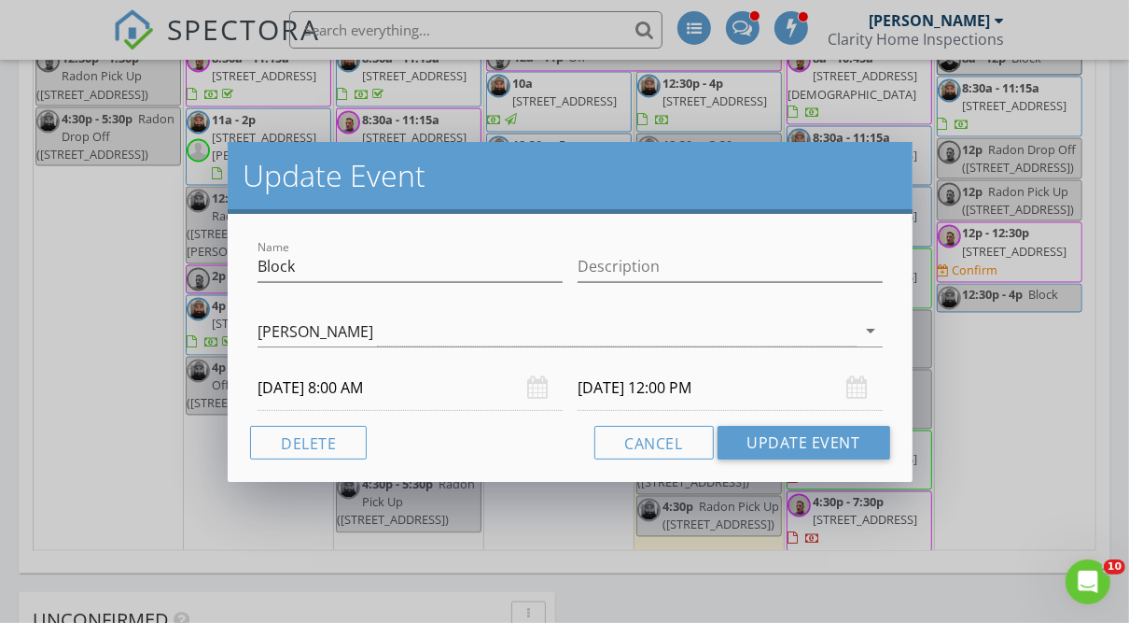
click at [685, 391] on input "[DATE] 12:00 PM" at bounding box center [730, 388] width 305 height 46
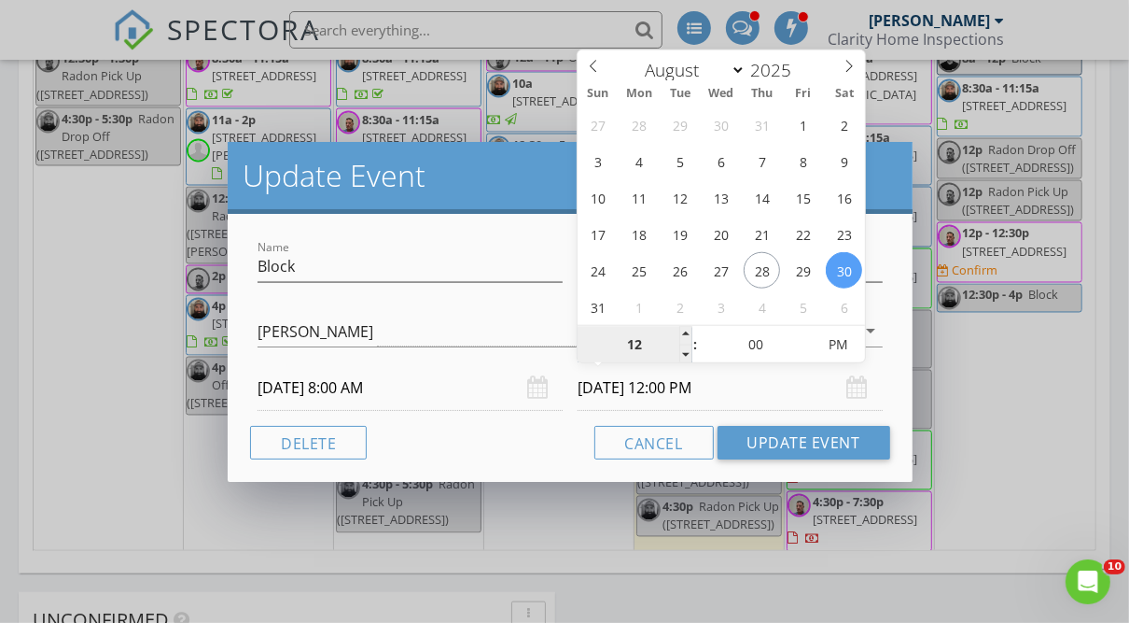
click at [647, 349] on input "12" at bounding box center [635, 345] width 115 height 37
type input "4"
type input "[DATE] 4:00 PM"
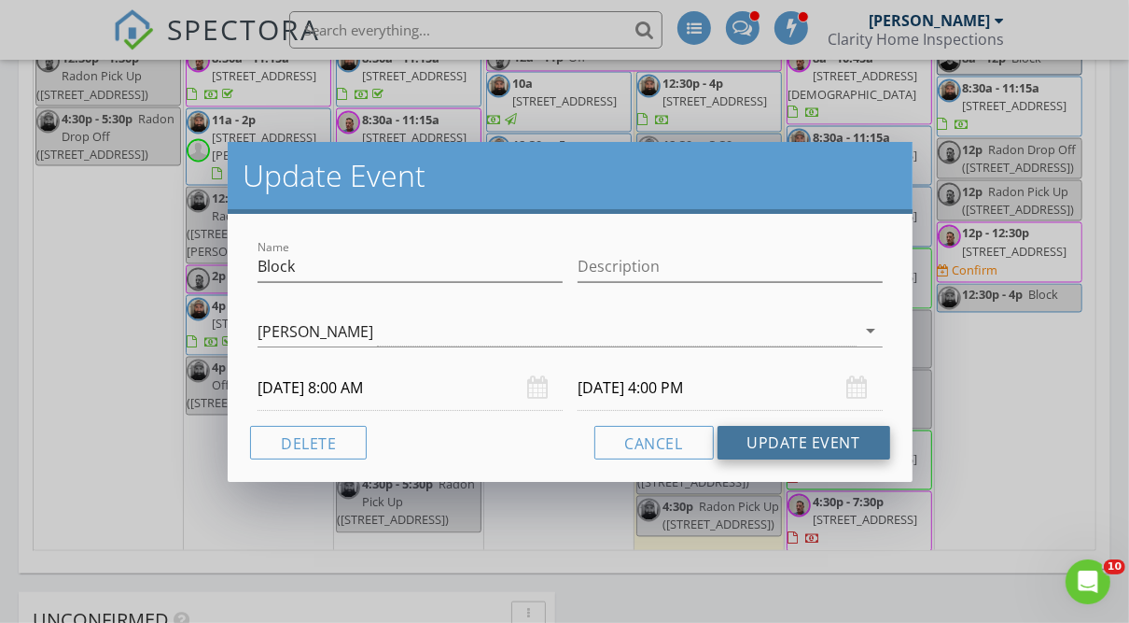
click at [748, 443] on button "Update Event" at bounding box center [804, 443] width 173 height 34
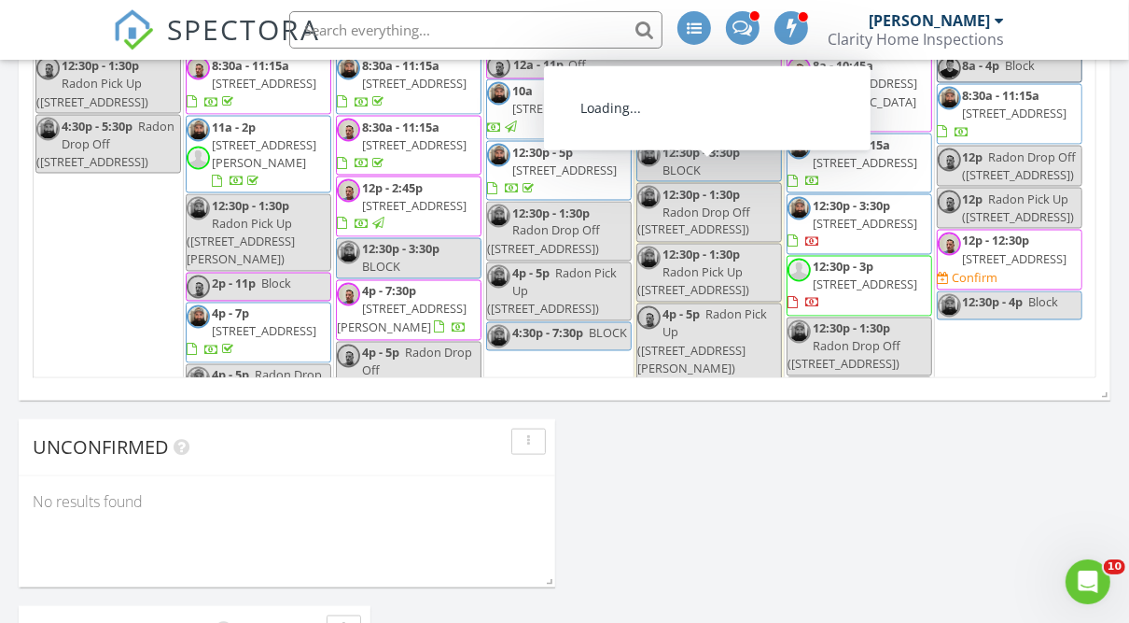
scroll to position [1812, 0]
